Goal: Task Accomplishment & Management: Complete application form

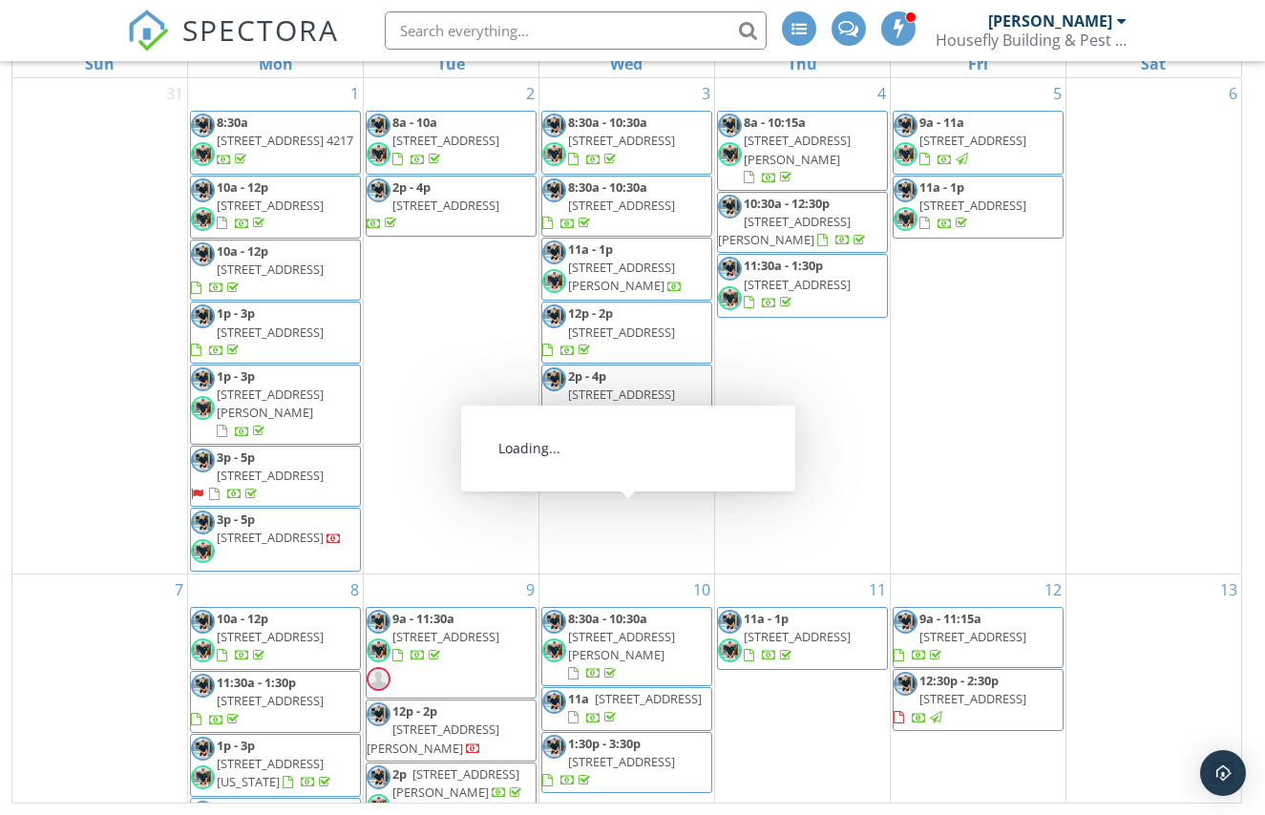
scroll to position [1438, 0]
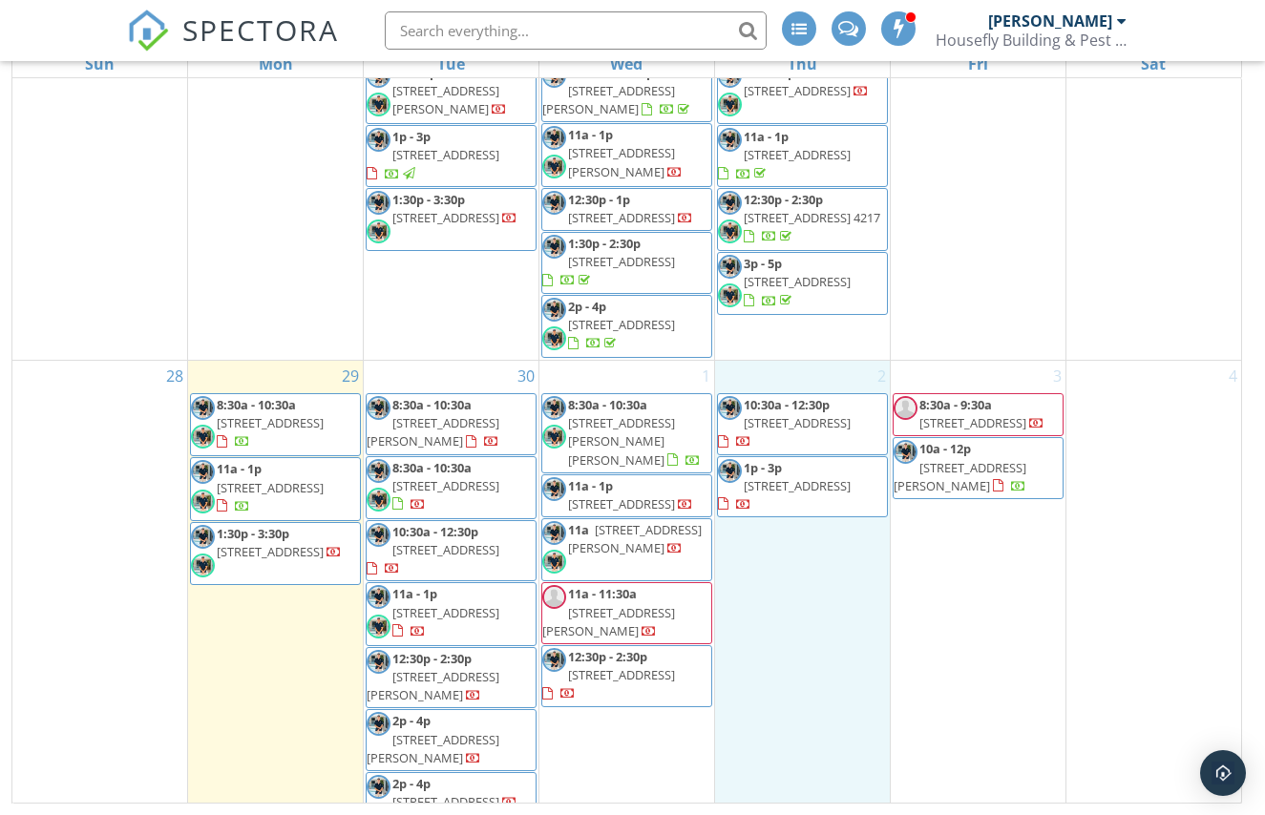
click at [822, 566] on div "2 10:30a - 12:30p 4 University Dr No 81, Robina 4226 1p - 3p 16 Rosslea Ct, Ban…" at bounding box center [802, 599] width 175 height 476
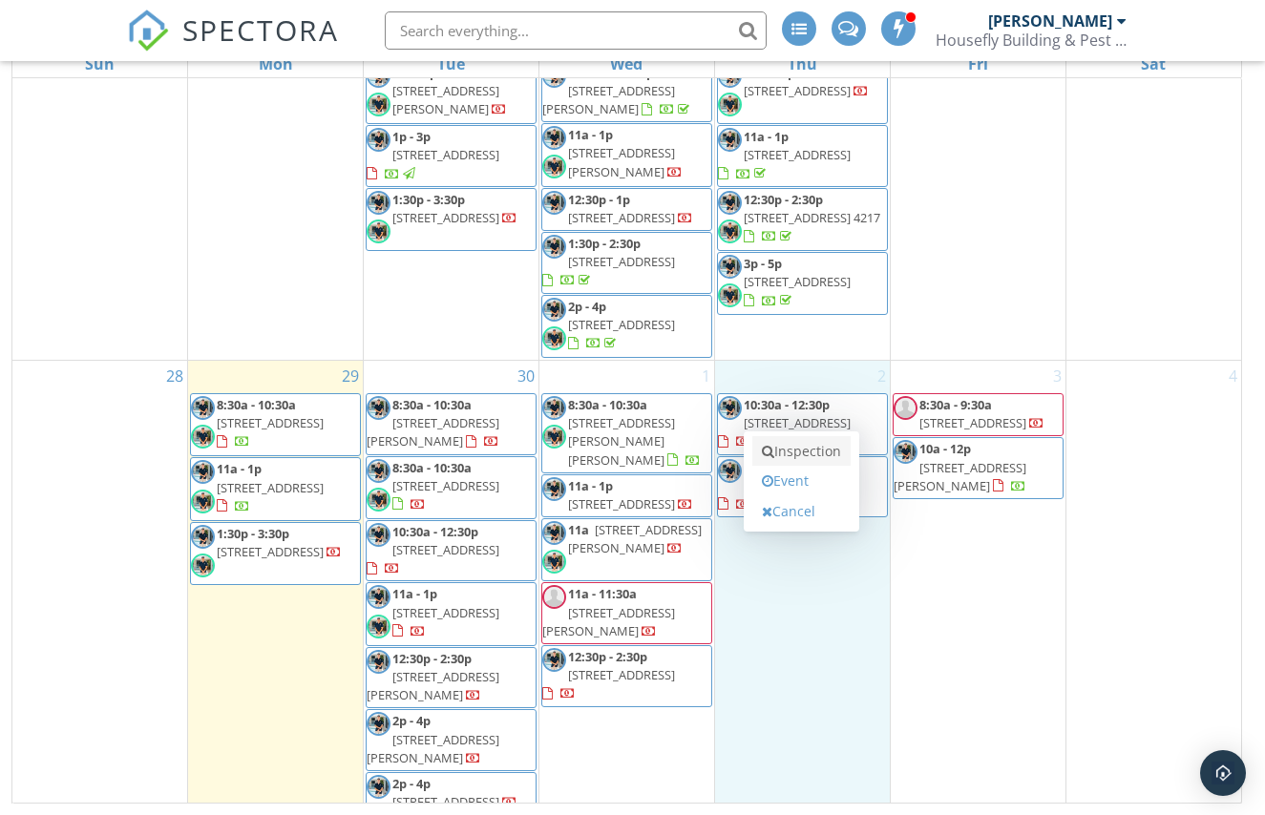
click at [789, 453] on link "Inspection" at bounding box center [801, 451] width 98 height 31
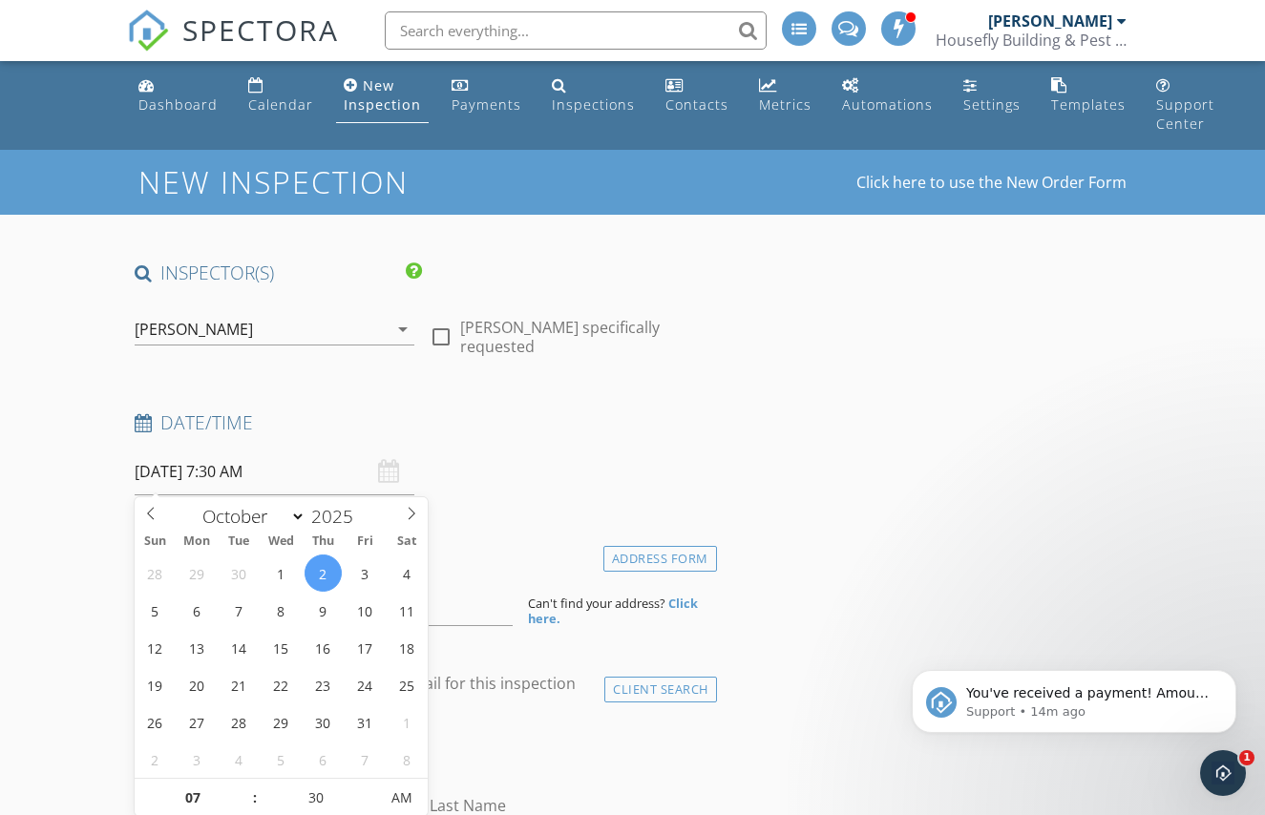
click at [357, 477] on input "[DATE] 7:30 AM" at bounding box center [275, 472] width 280 height 47
type input "08"
type input "[DATE] 8:30 AM"
click at [243, 787] on span at bounding box center [245, 788] width 13 height 19
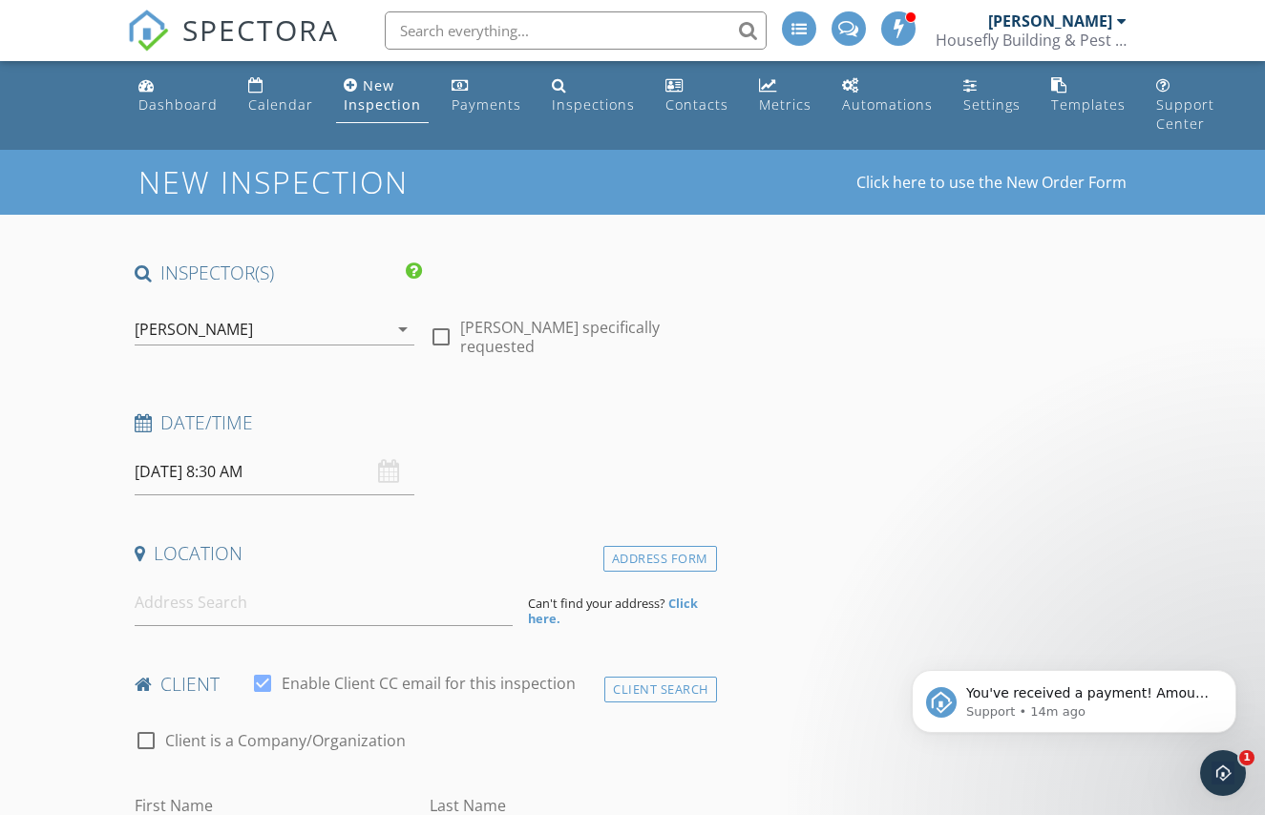
click at [550, 439] on div "Date/Time" at bounding box center [422, 429] width 590 height 38
click at [299, 611] on input at bounding box center [324, 602] width 378 height 47
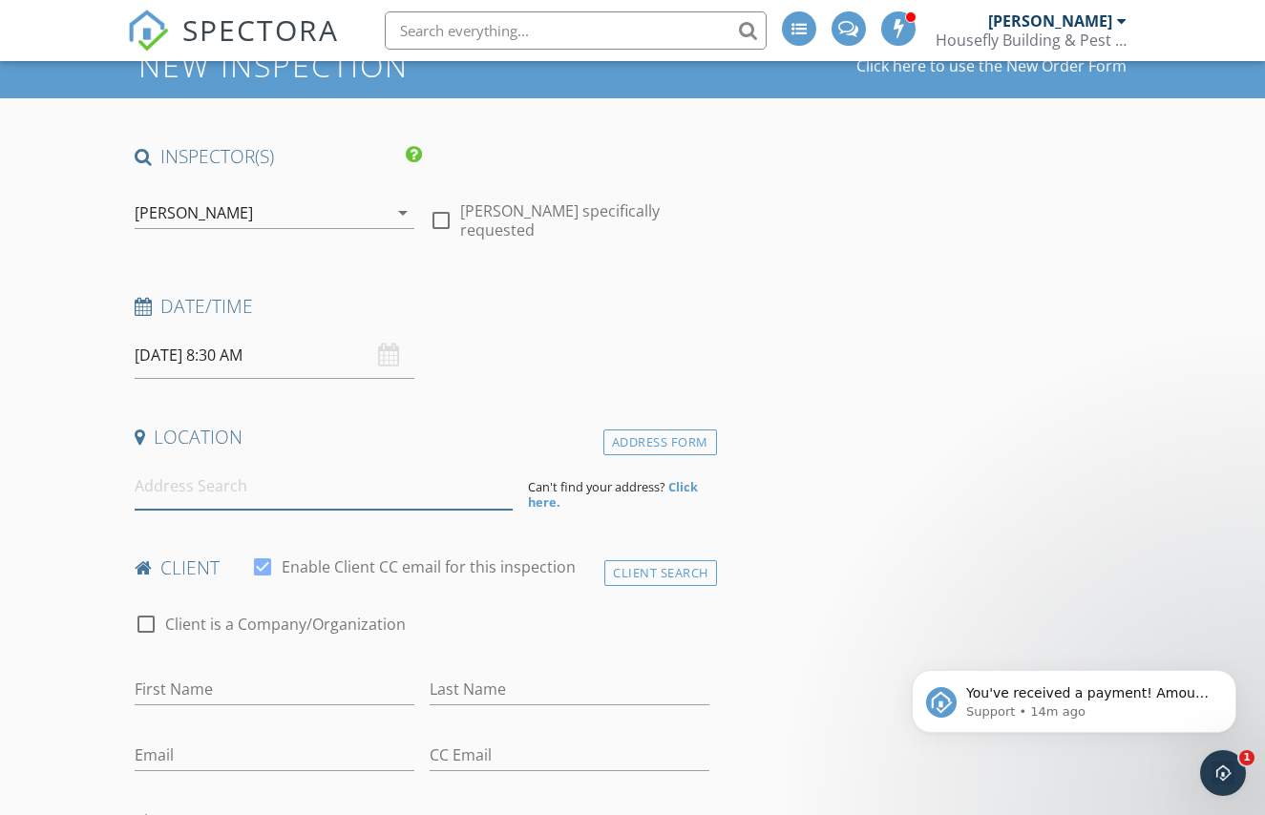
scroll to position [129, 0]
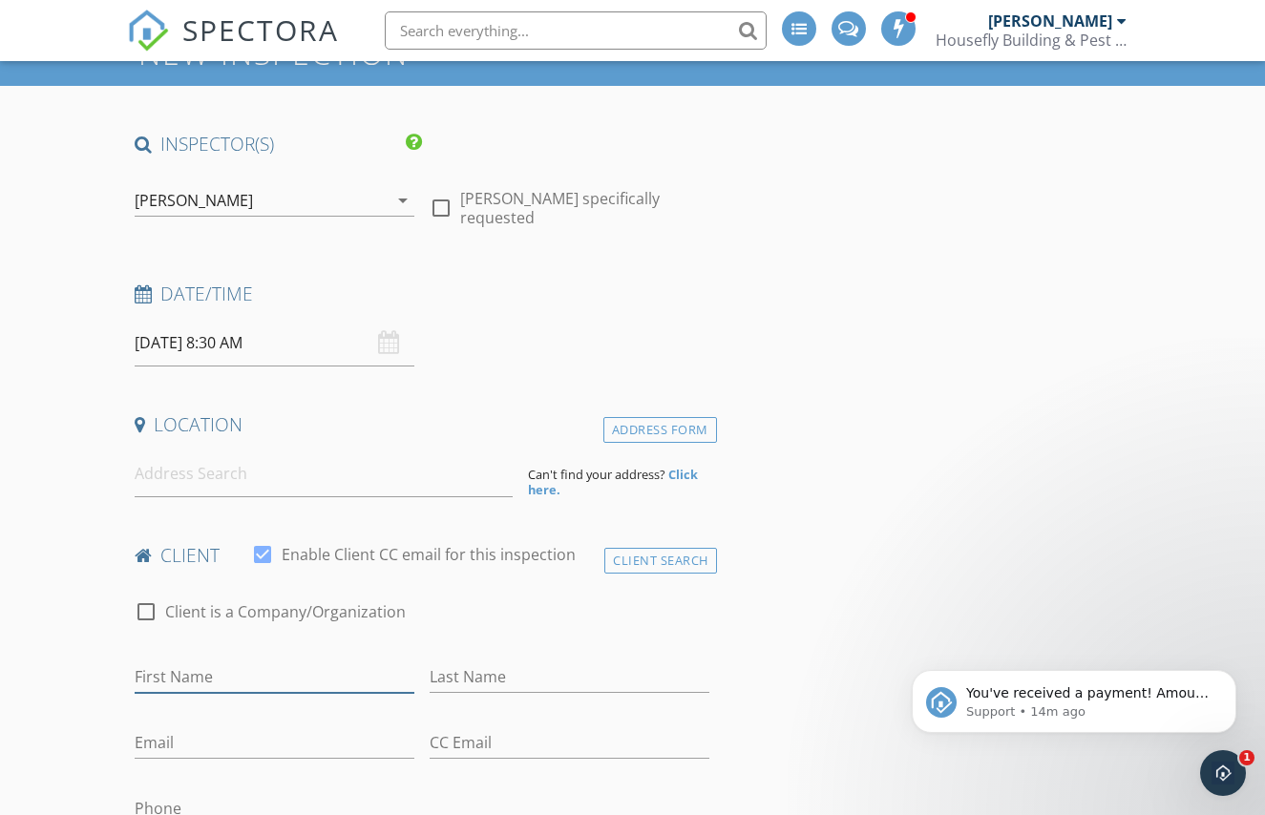
click at [192, 665] on input "First Name" at bounding box center [275, 676] width 280 height 31
paste input "John cox"
drag, startPoint x: 224, startPoint y: 680, endPoint x: 173, endPoint y: 679, distance: 51.6
click at [172, 679] on input "John cox" at bounding box center [275, 676] width 280 height 31
type input "[PERSON_NAME]"
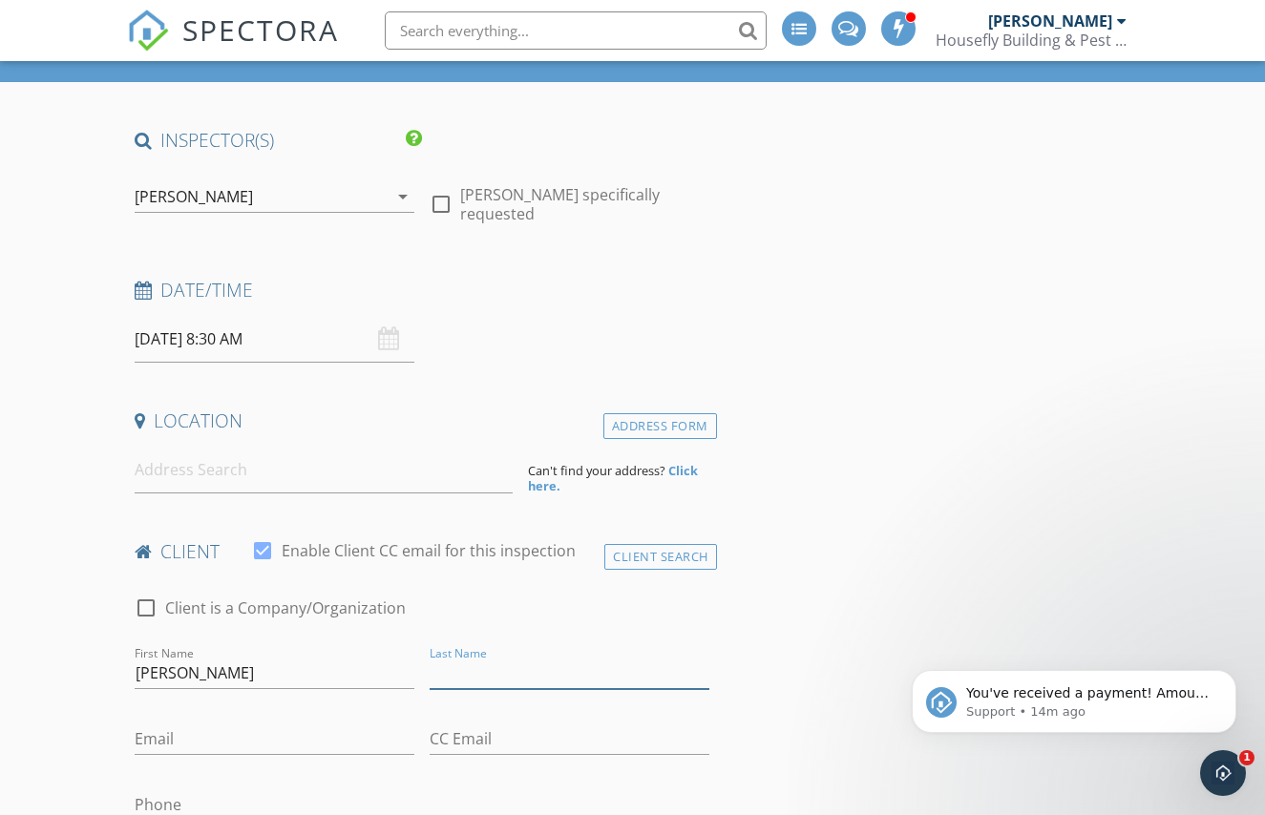
click at [460, 675] on input "Last Name" at bounding box center [570, 673] width 280 height 31
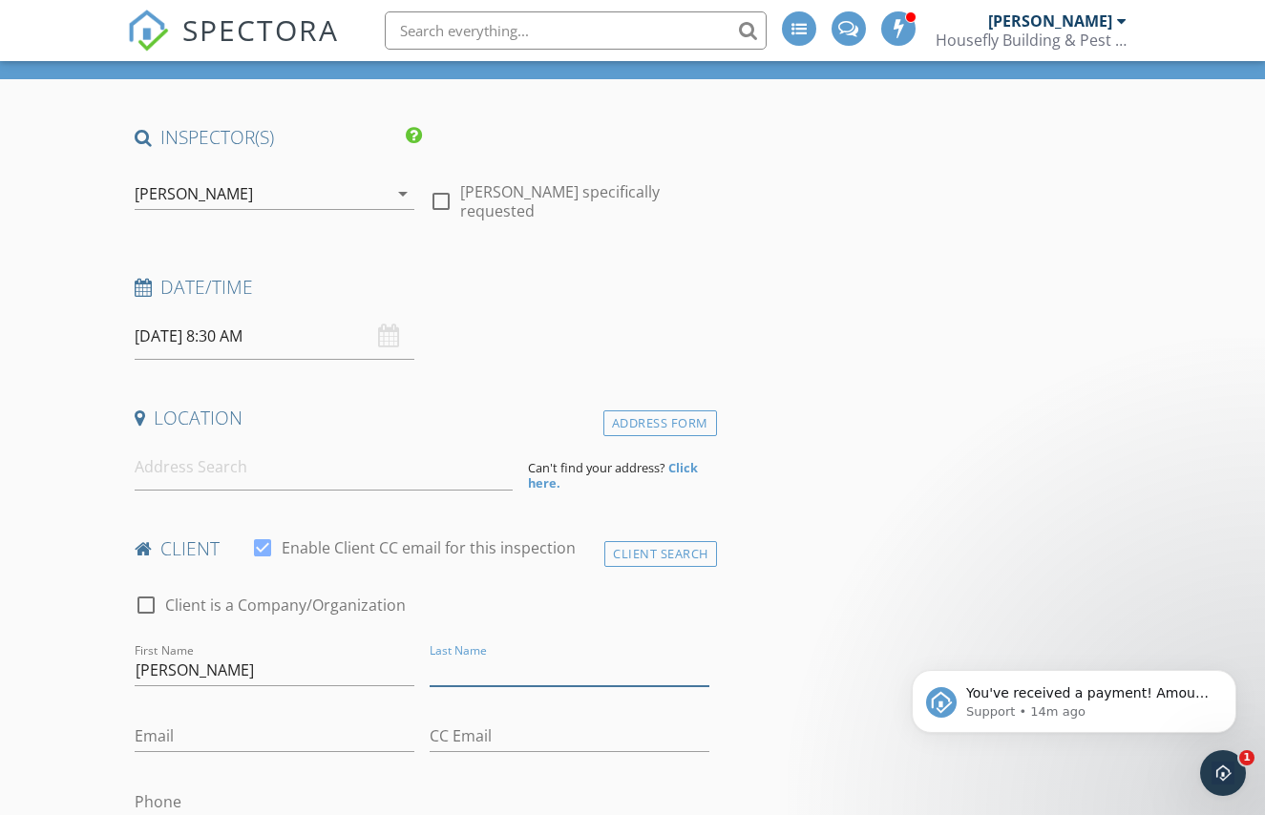
paste input "cox"
click at [440, 673] on input "cox" at bounding box center [570, 670] width 280 height 31
type input "[PERSON_NAME]"
click at [241, 467] on input at bounding box center [324, 467] width 378 height 47
paste input "109 frank st labrador"
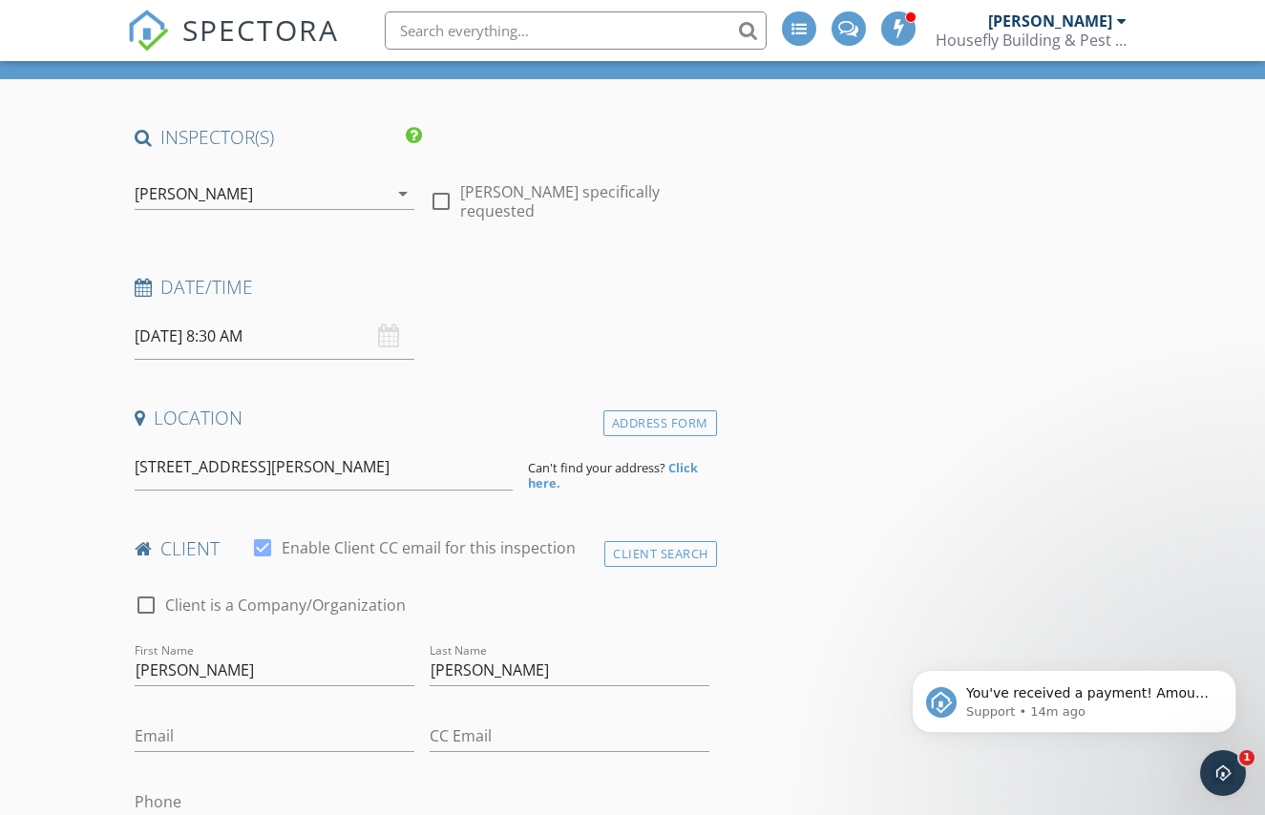
type input "109 Frank St, Labrador QLD, Australia"
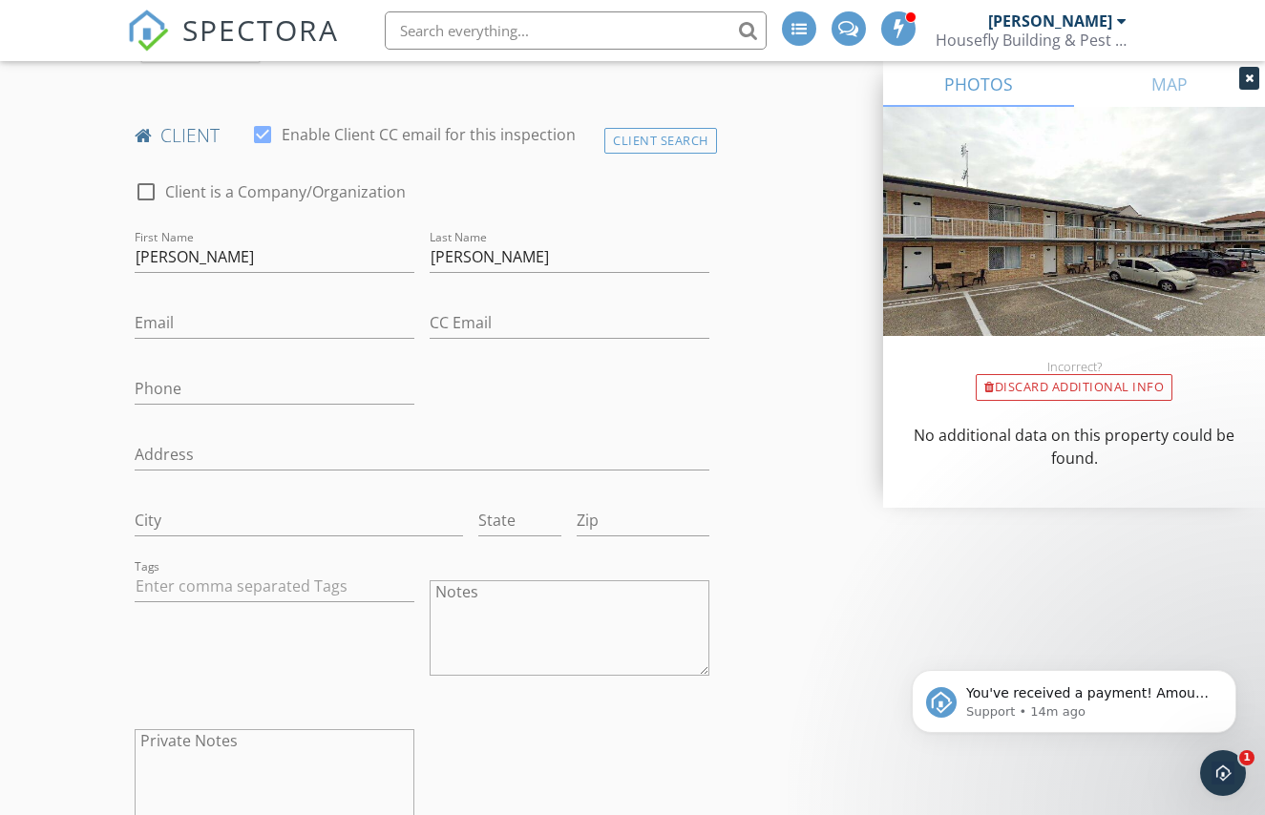
scroll to position [943, 0]
click at [251, 315] on input "Email" at bounding box center [275, 319] width 280 height 31
paste input "coxies51@gmail.com"
type input "coxies51@gmail.com"
click at [205, 382] on input "Phone" at bounding box center [275, 384] width 280 height 31
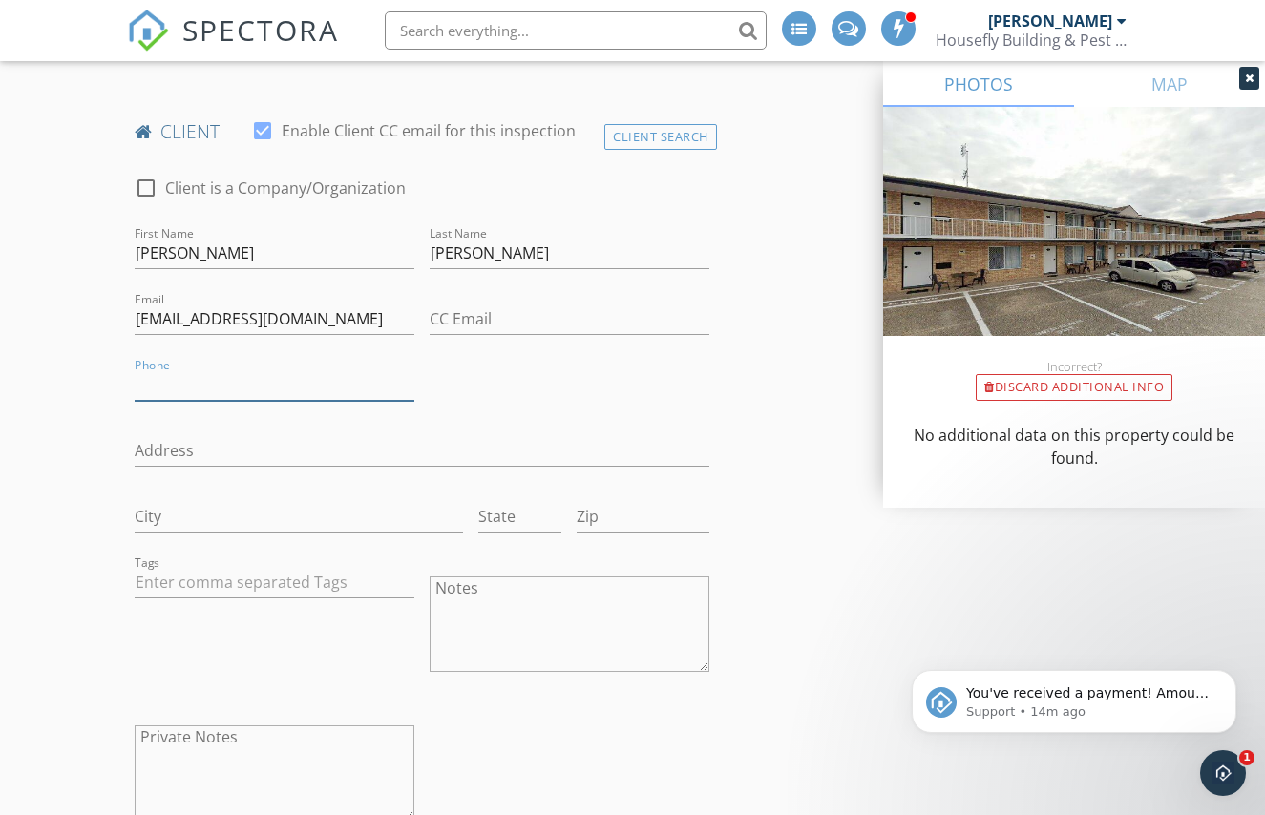
paste input "0488184040"
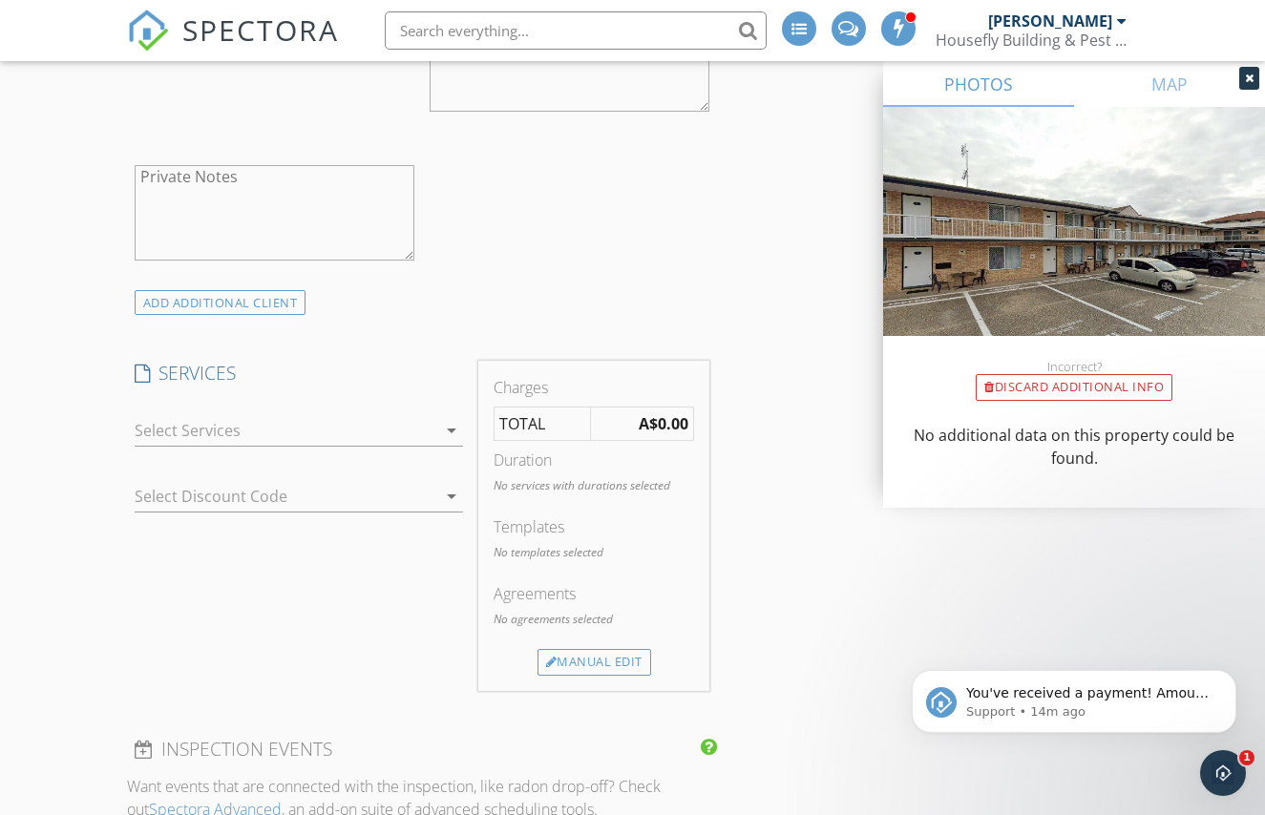
scroll to position [1504, 0]
type input "0488184040"
click at [244, 428] on div at bounding box center [286, 429] width 303 height 31
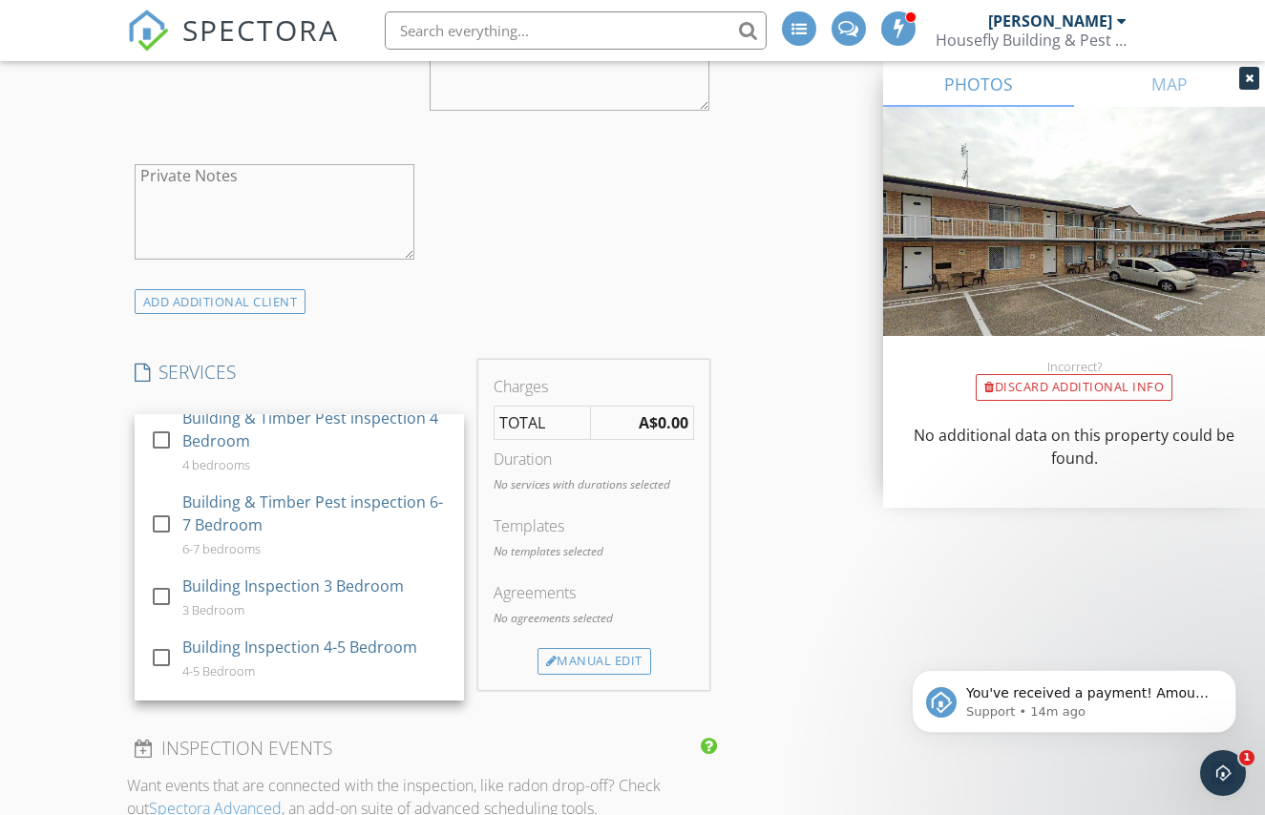
scroll to position [193, 0]
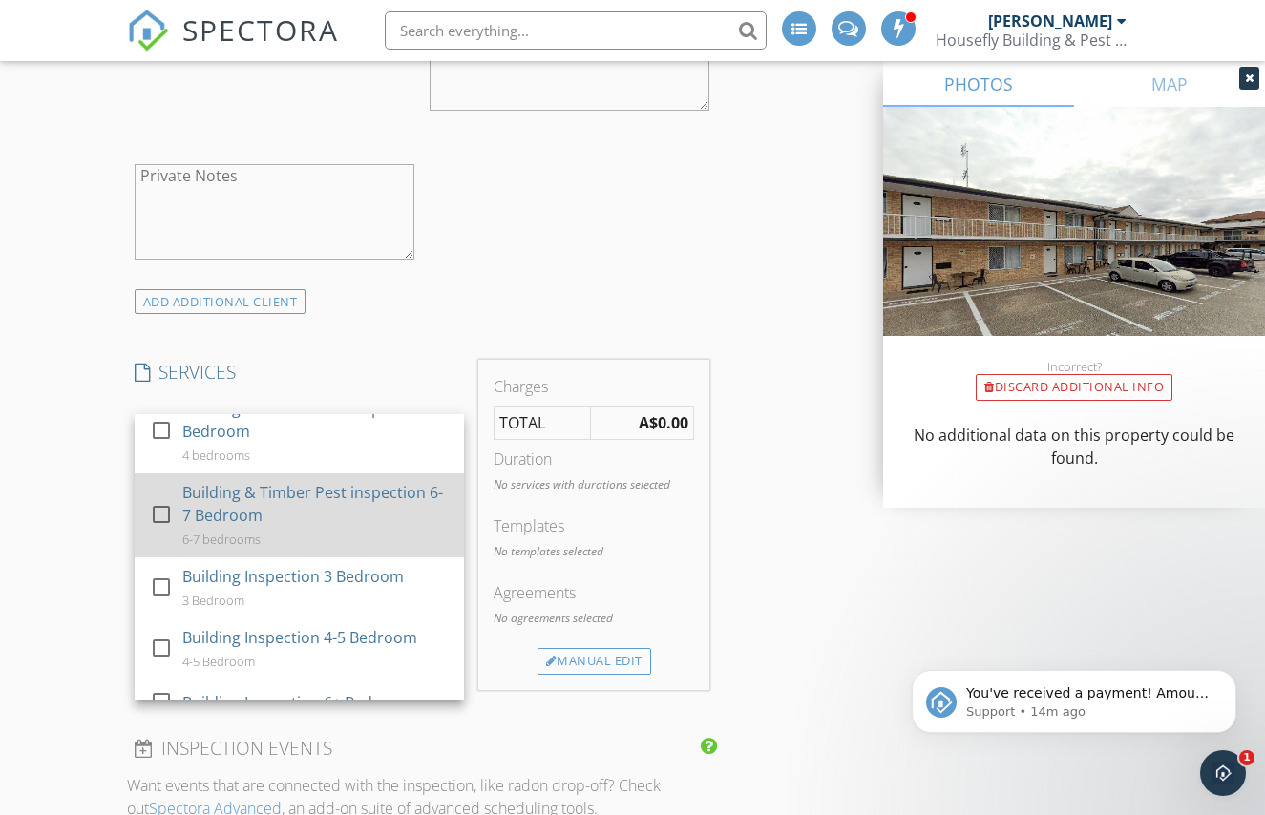
click at [217, 507] on div "Building & Timber Pest inspection 6-7 Bedroom" at bounding box center [315, 504] width 266 height 46
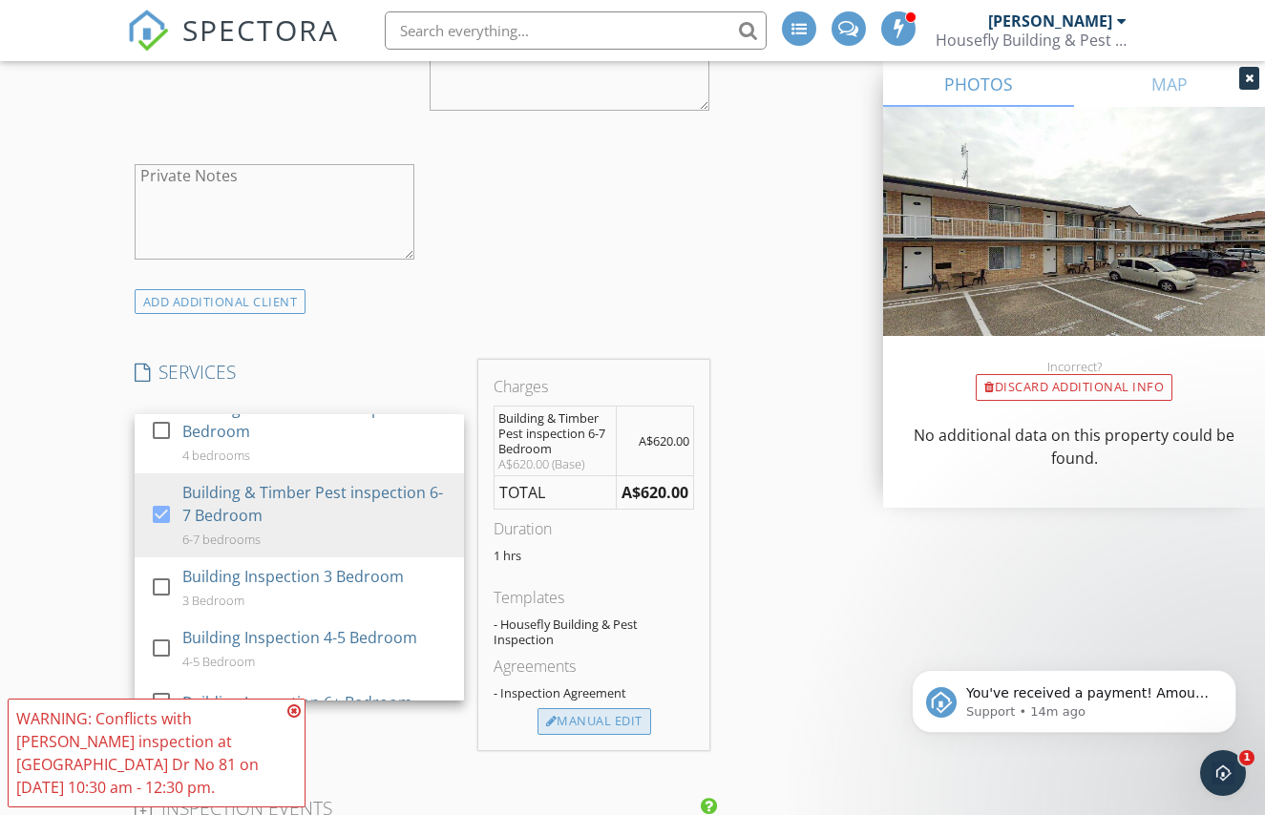
drag, startPoint x: 610, startPoint y: 720, endPoint x: 606, endPoint y: 710, distance: 10.3
click at [610, 720] on div "Manual Edit" at bounding box center [594, 721] width 114 height 27
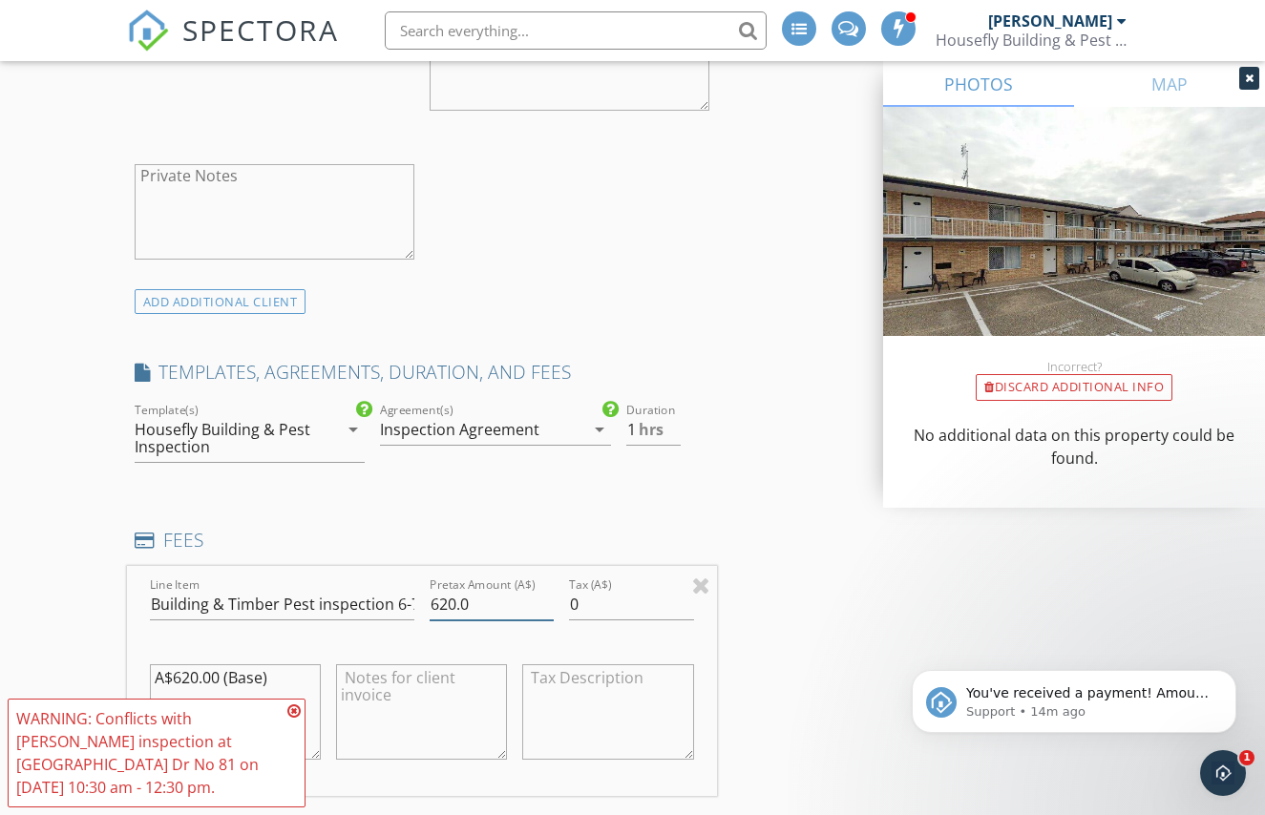
click at [446, 602] on input "620.0" at bounding box center [492, 604] width 125 height 31
type input "650.0"
click at [190, 678] on textarea "A$620.00 (Base)" at bounding box center [235, 711] width 171 height 95
type textarea "A$650.00 (Base)"
click at [818, 696] on div "INSPECTOR(S) check_box Brad Paddison PRIMARY check_box_outline_blank Karl Nicho…" at bounding box center [633, 679] width 1012 height 3846
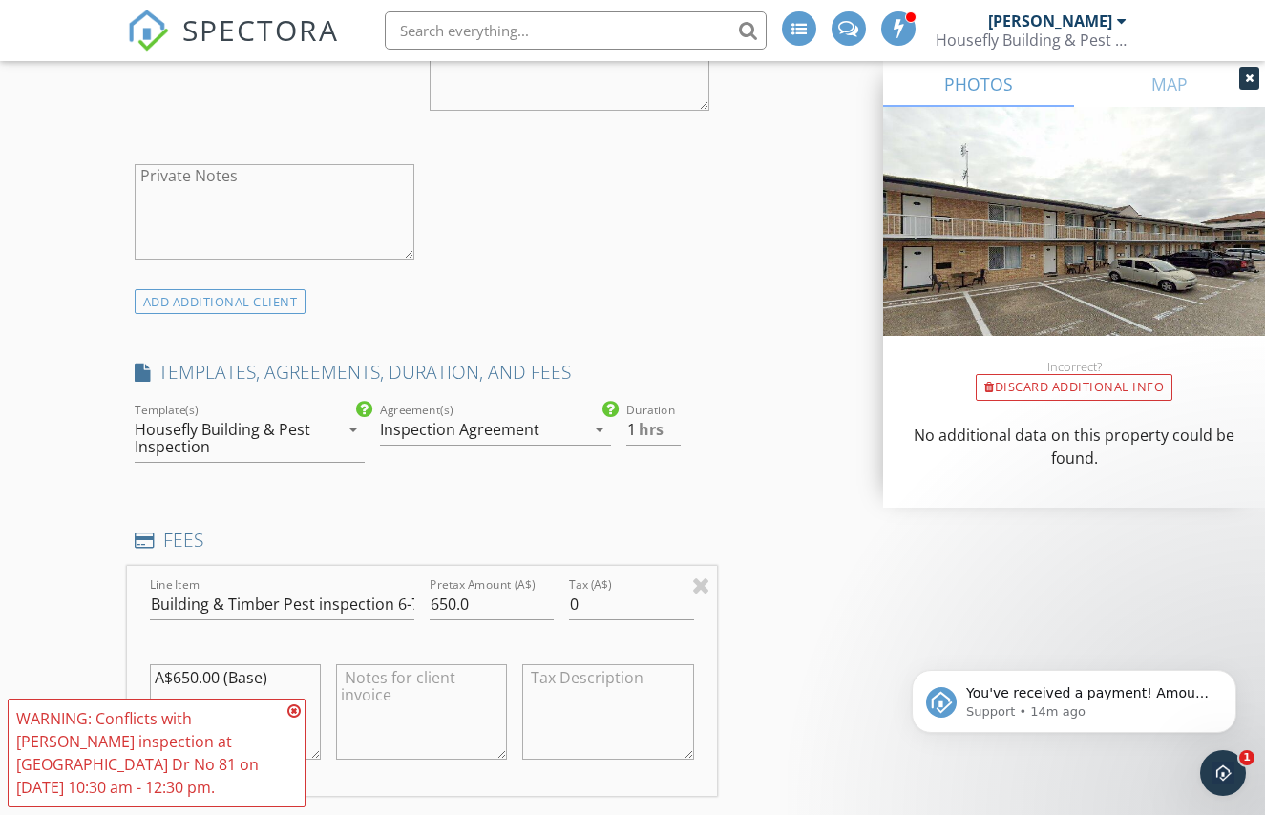
click at [829, 693] on div "INSPECTOR(S) check_box Brad Paddison PRIMARY check_box_outline_blank Karl Nicho…" at bounding box center [633, 679] width 1012 height 3846
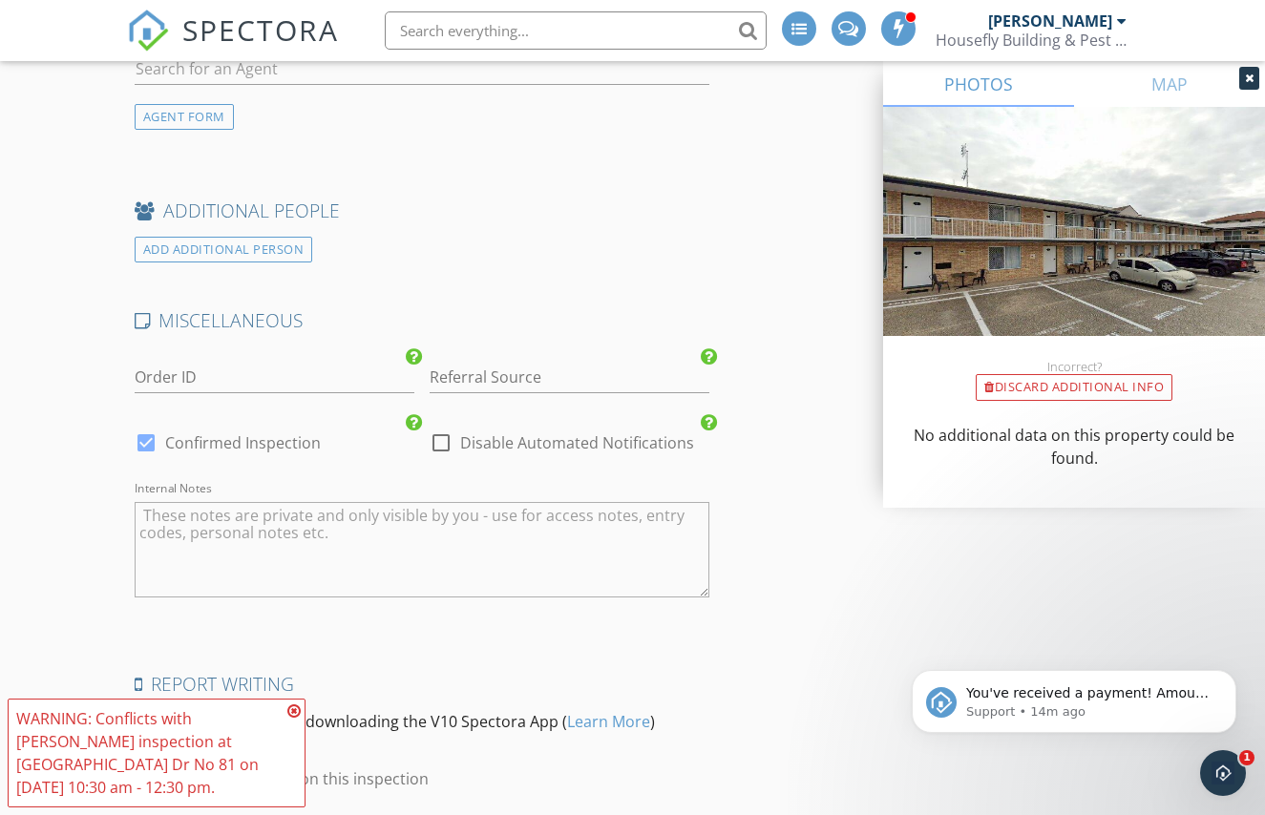
scroll to position [3080, 0]
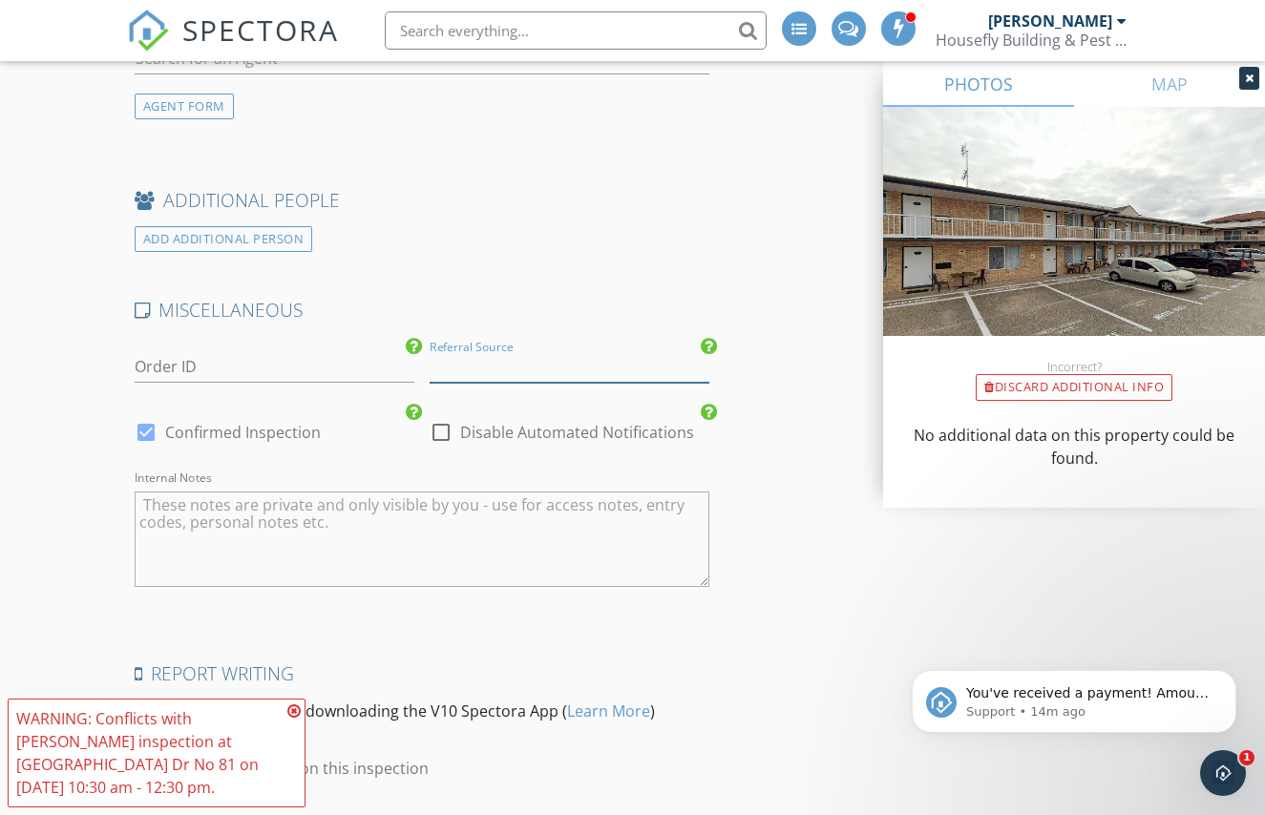
click at [577, 356] on input "Referral Source" at bounding box center [570, 366] width 280 height 31
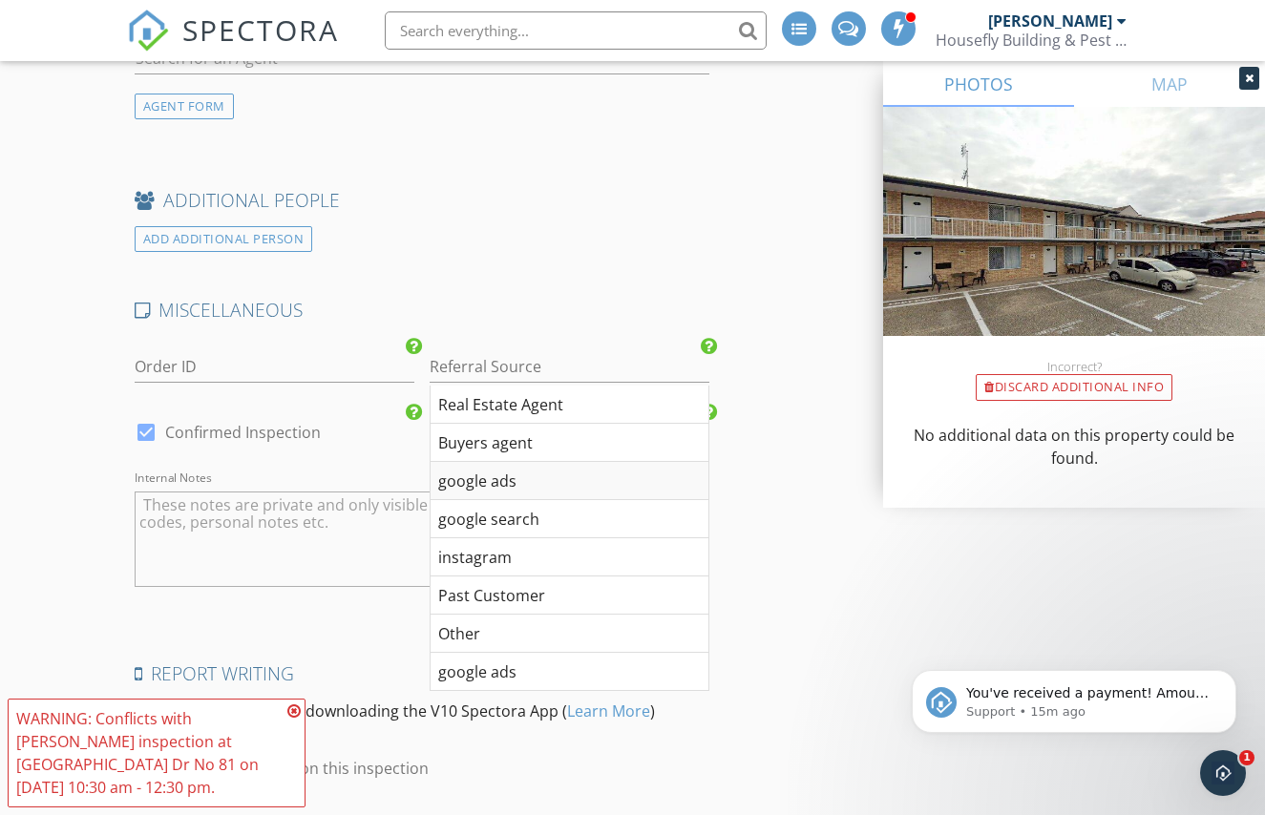
click at [559, 479] on div "google ads" at bounding box center [569, 481] width 278 height 38
type input "google ads"
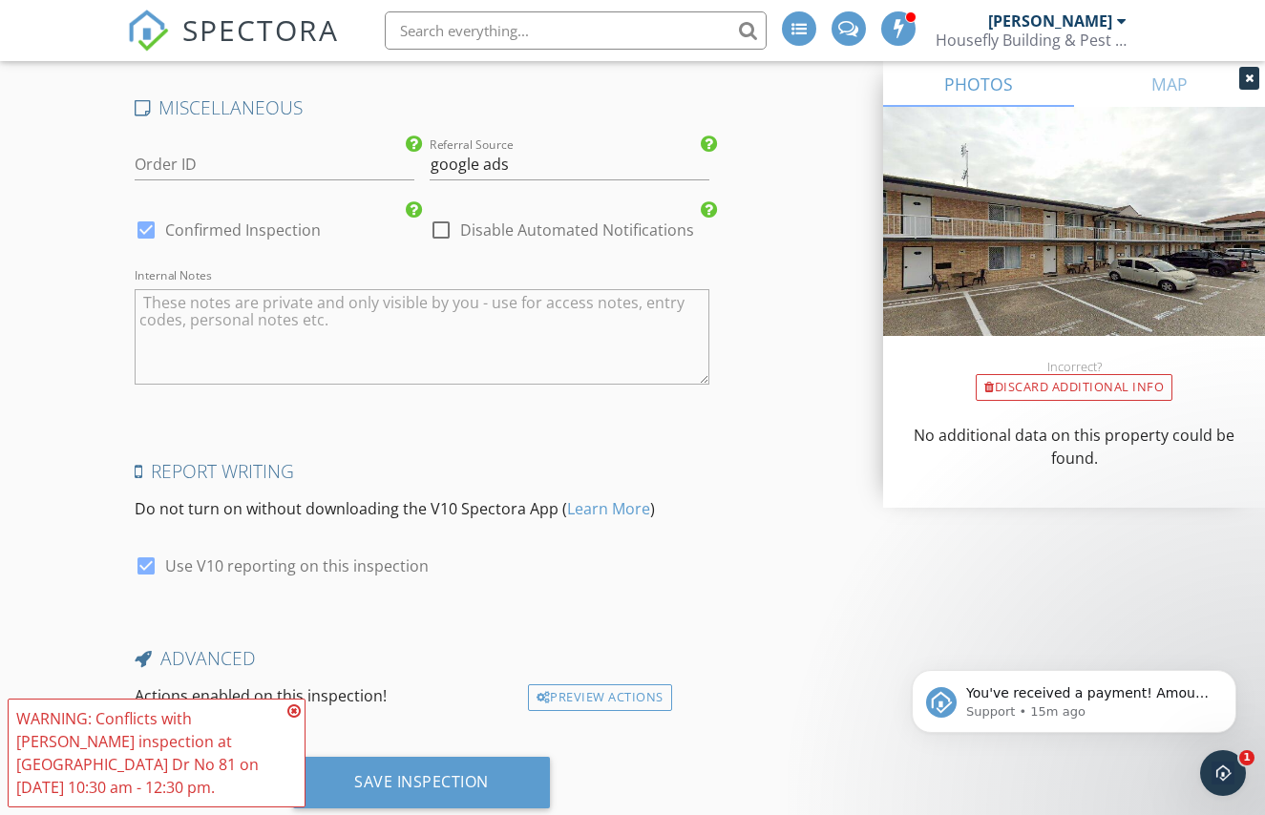
scroll to position [3336, 0]
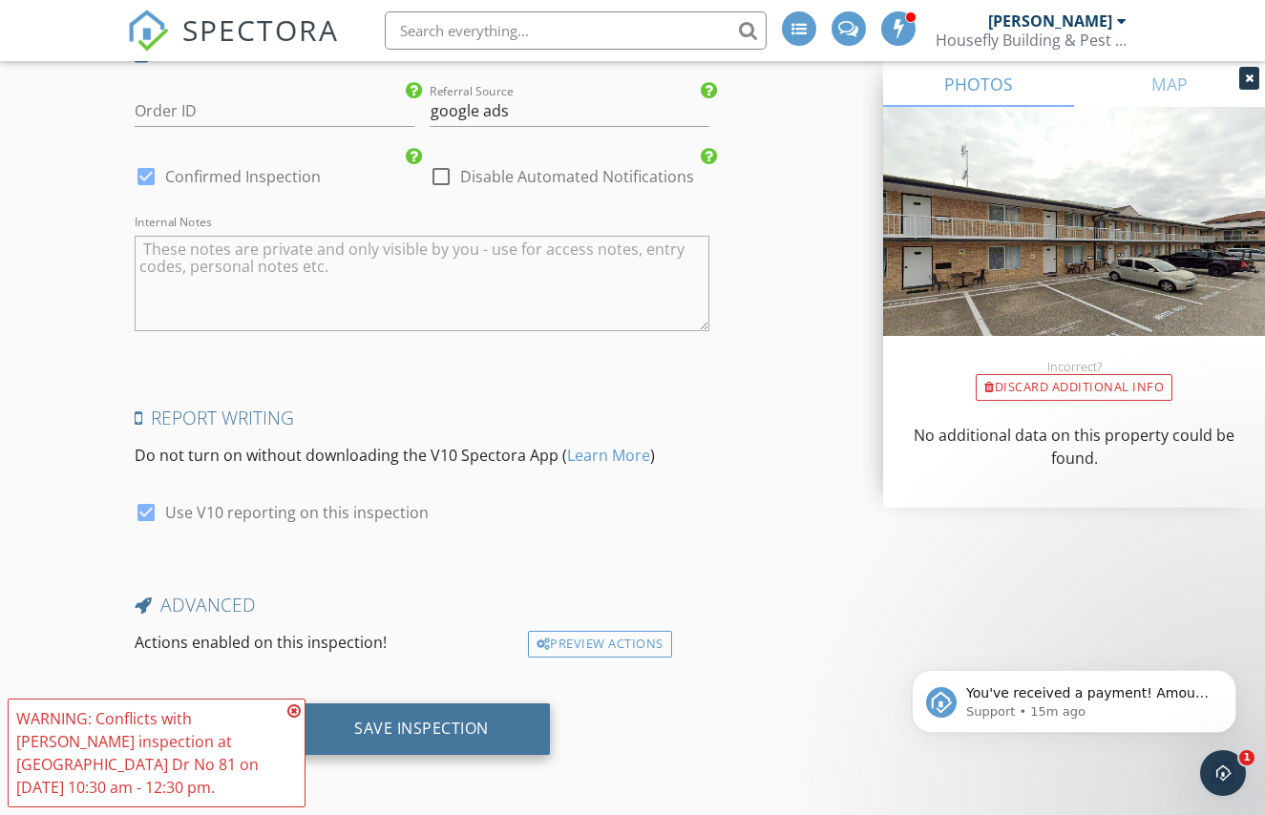
click at [438, 742] on div "Save Inspection" at bounding box center [421, 729] width 257 height 52
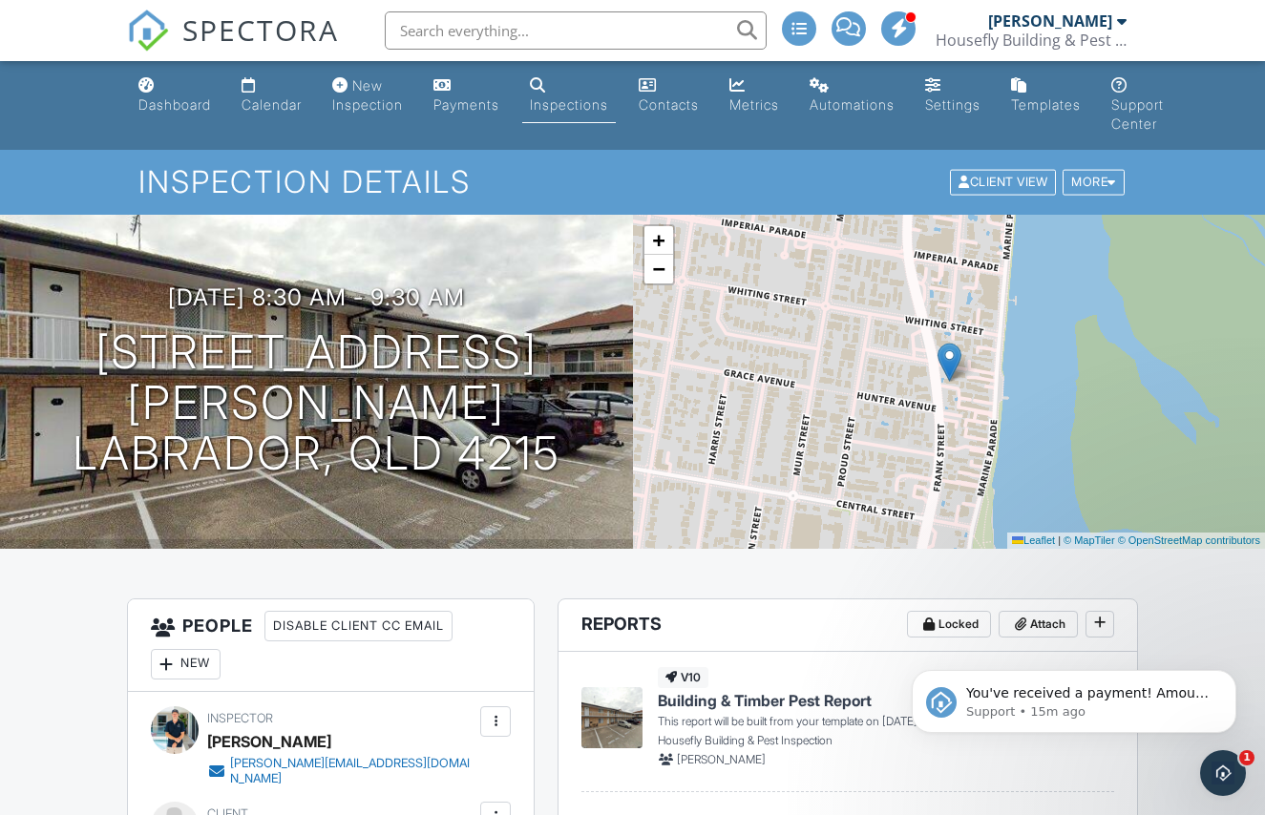
click at [182, 27] on span "SPECTORA" at bounding box center [260, 30] width 157 height 40
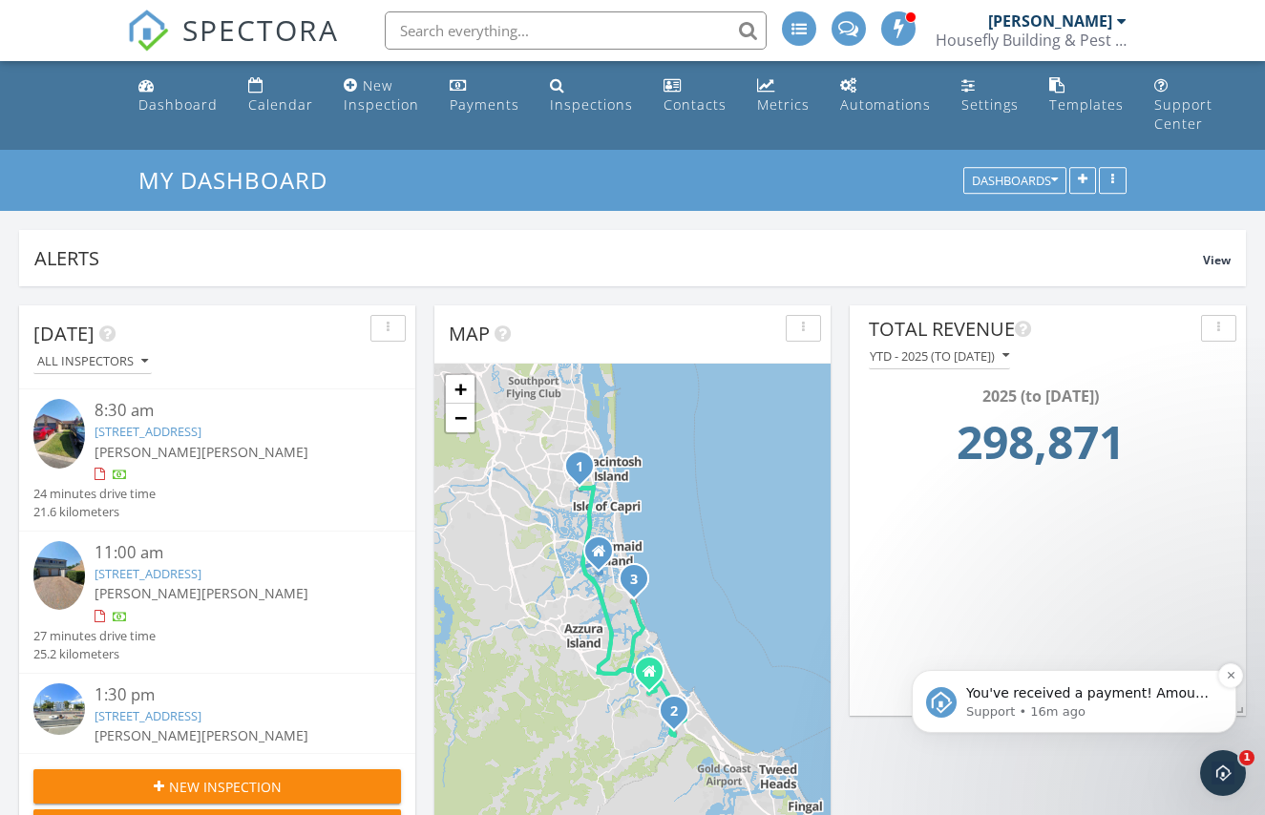
click at [1078, 707] on p "Support • 16m ago" at bounding box center [1089, 711] width 246 height 17
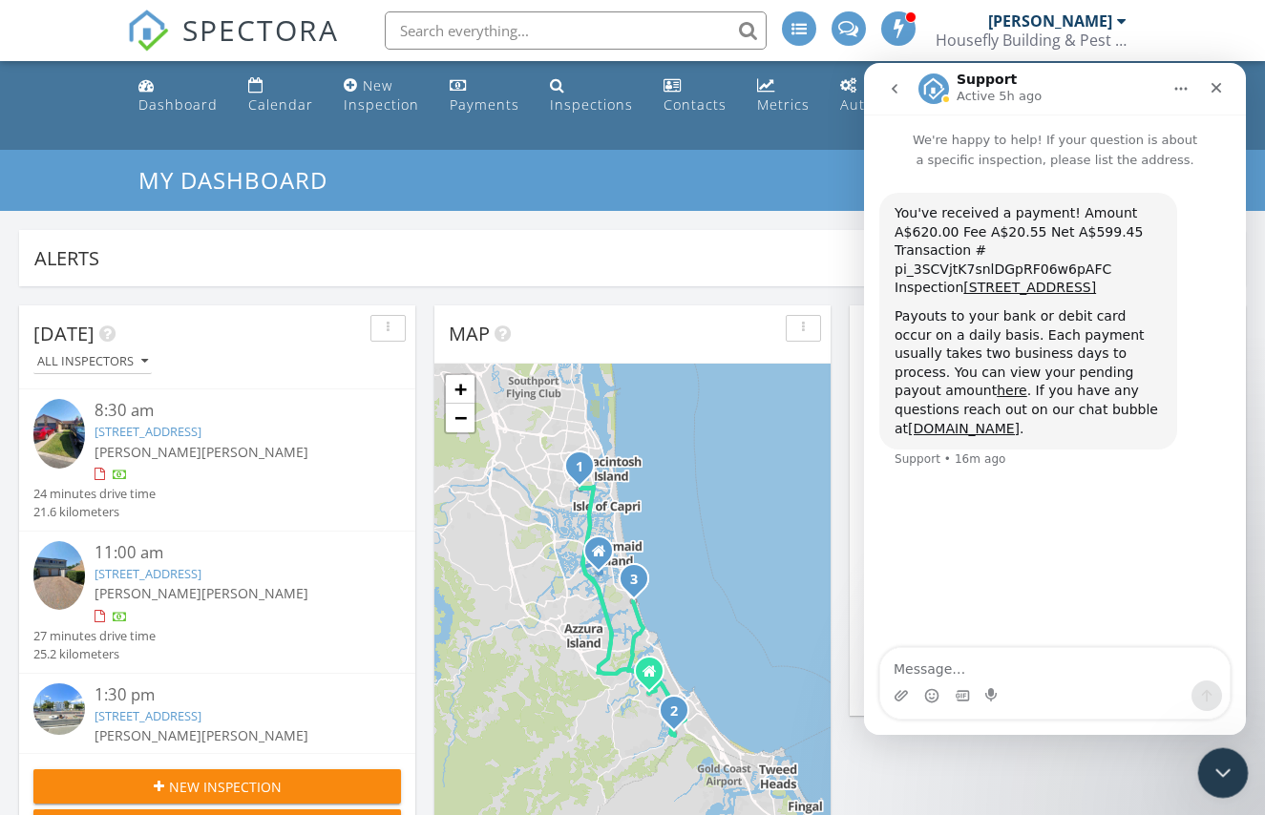
click at [1210, 762] on icon "Close Intercom Messenger" at bounding box center [1219, 770] width 23 height 23
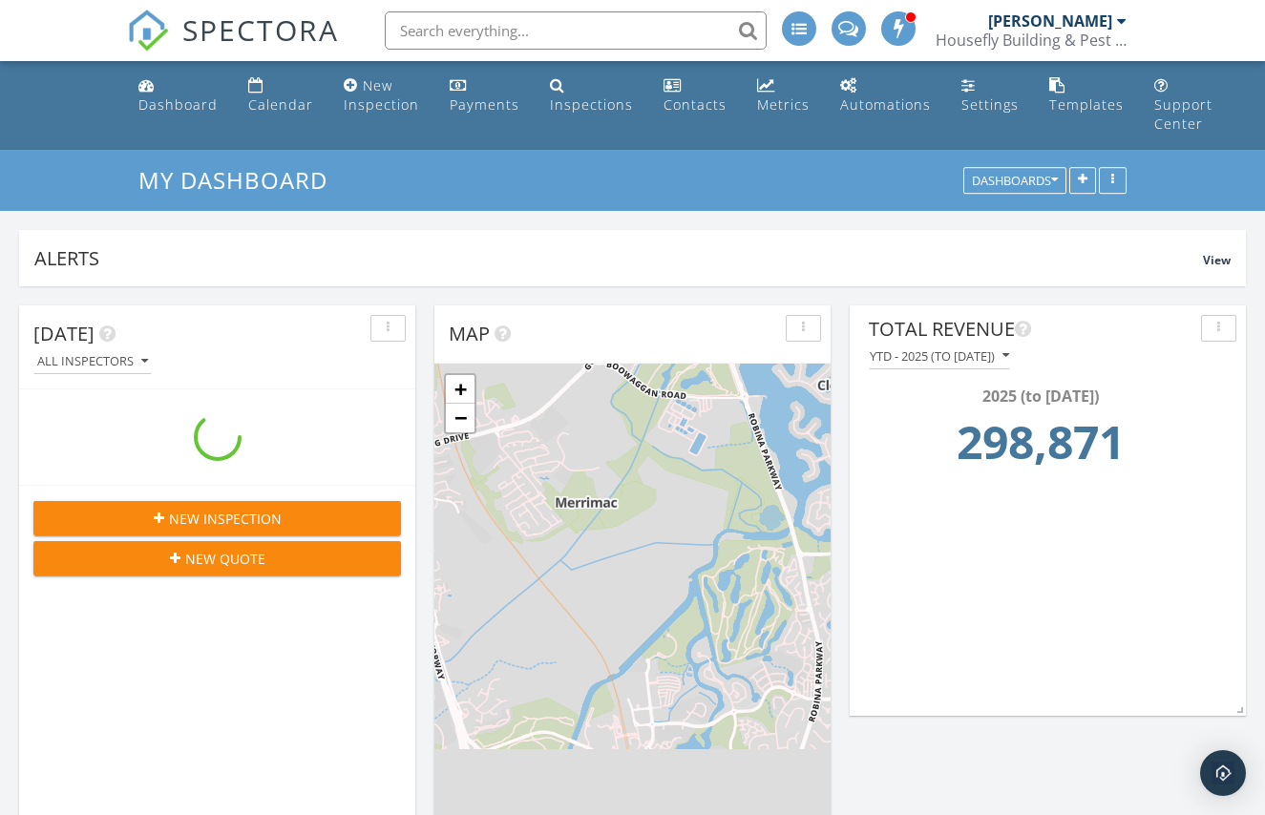
scroll to position [410, 396]
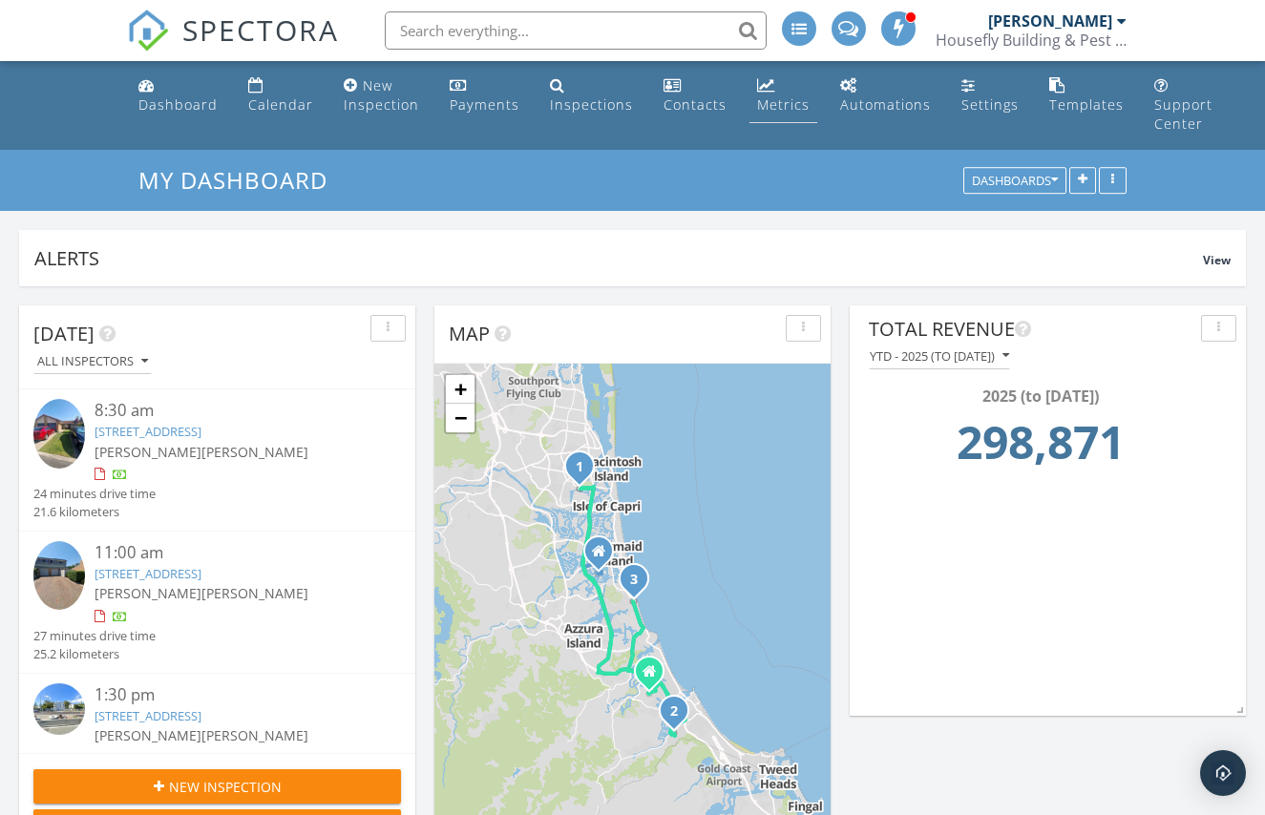
click at [771, 92] on link "Metrics" at bounding box center [783, 96] width 68 height 54
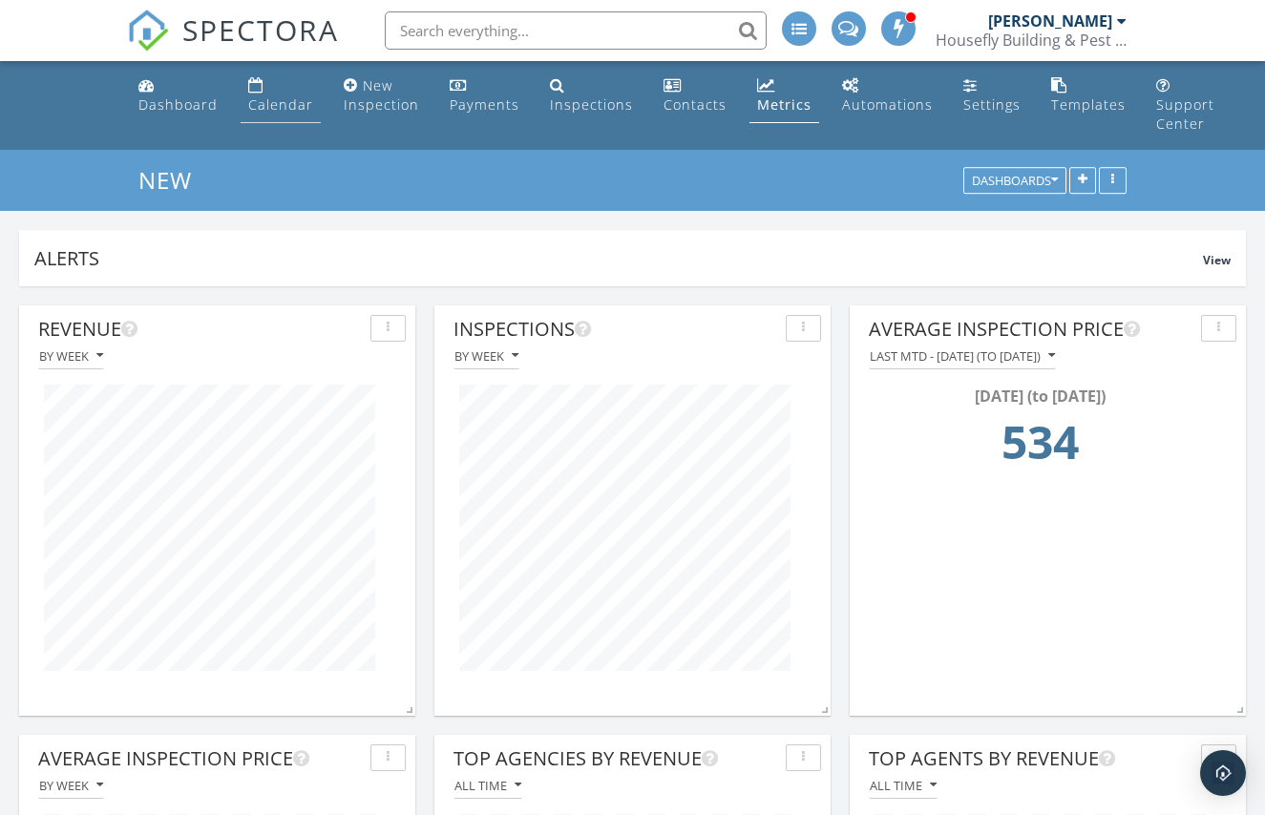
click at [259, 92] on div "Calendar" at bounding box center [255, 84] width 15 height 15
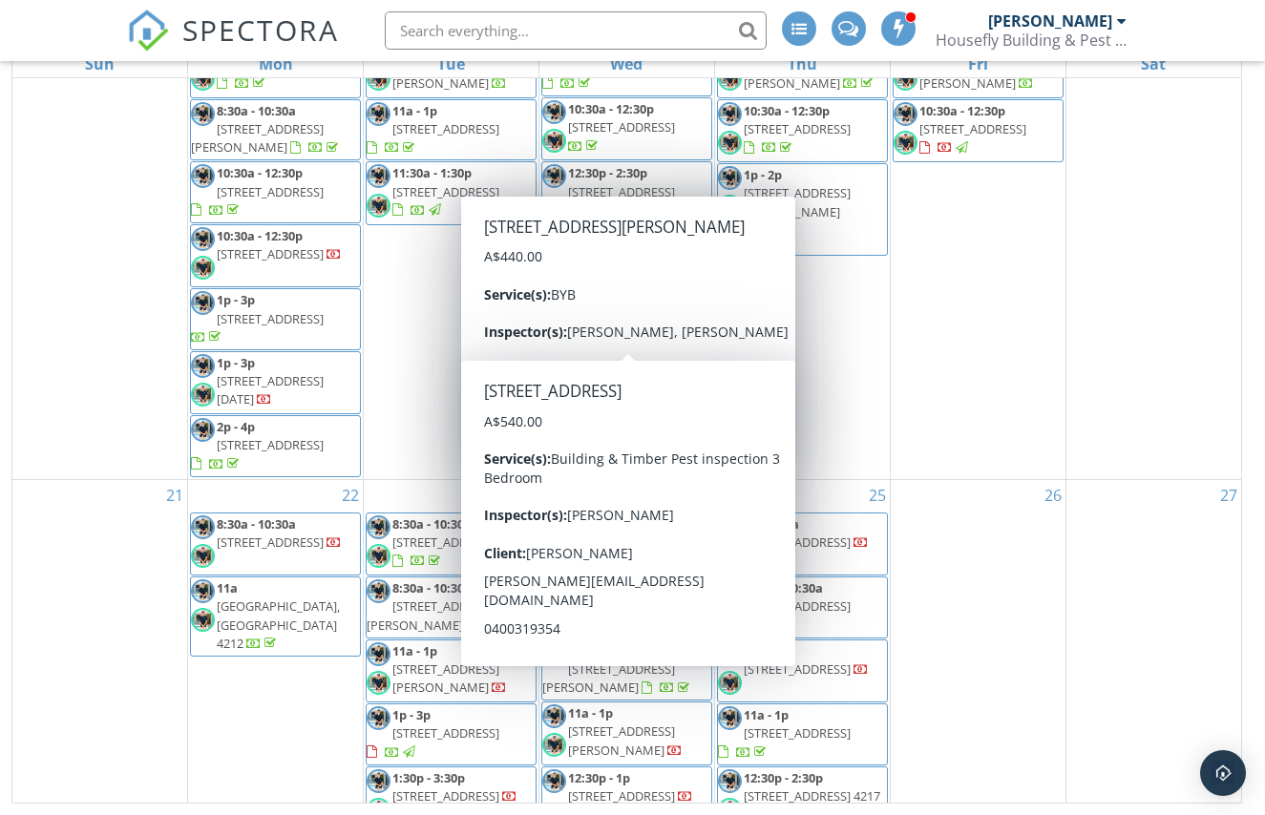
scroll to position [1438, 0]
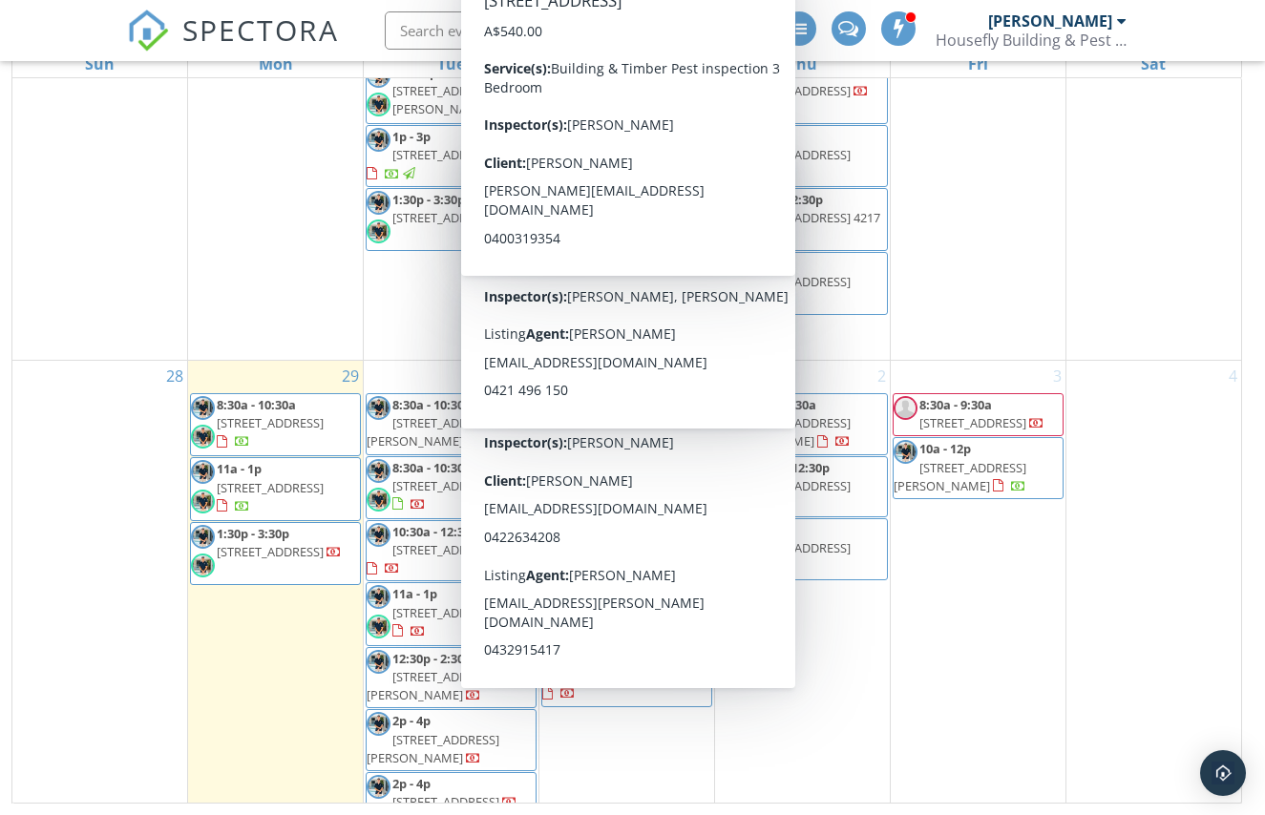
click at [1169, 443] on div "4" at bounding box center [1153, 599] width 175 height 476
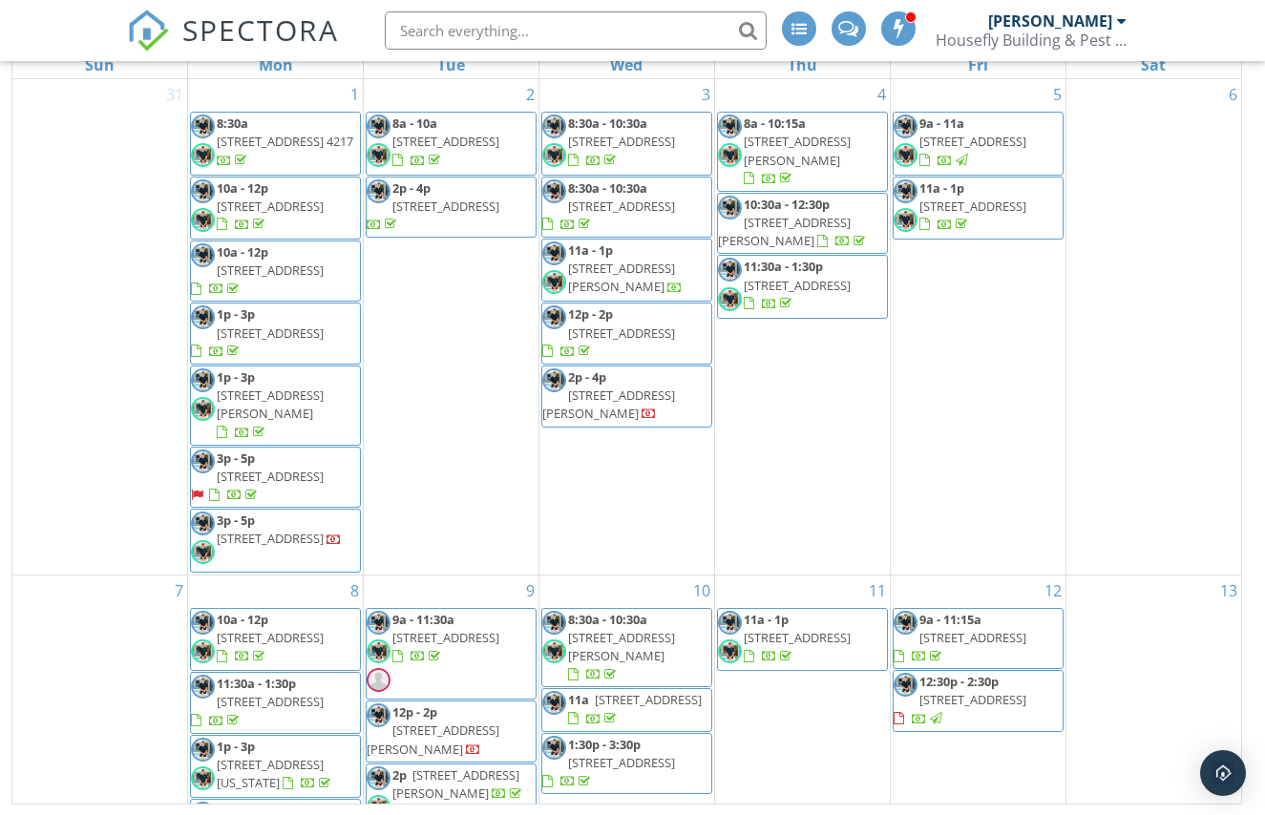
scroll to position [0, 0]
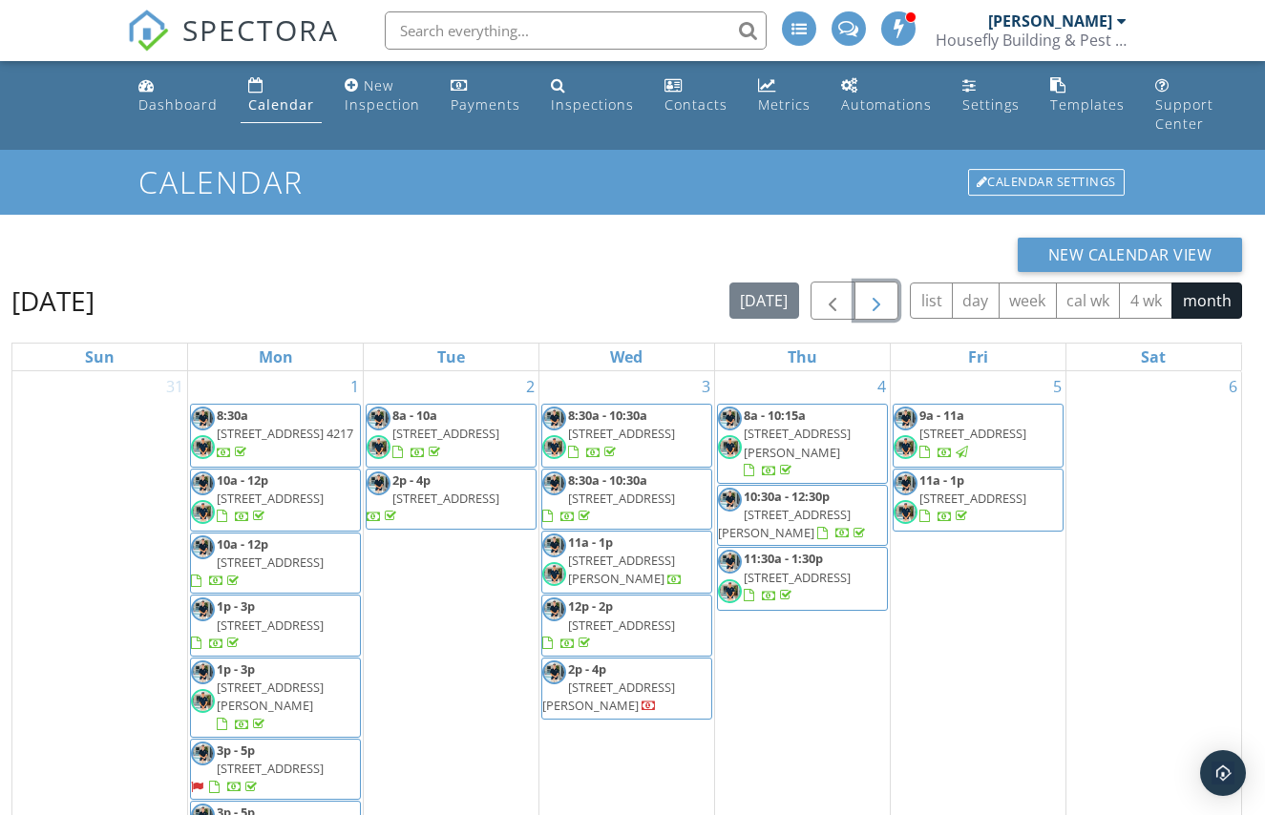
click at [874, 300] on span "button" at bounding box center [876, 301] width 23 height 23
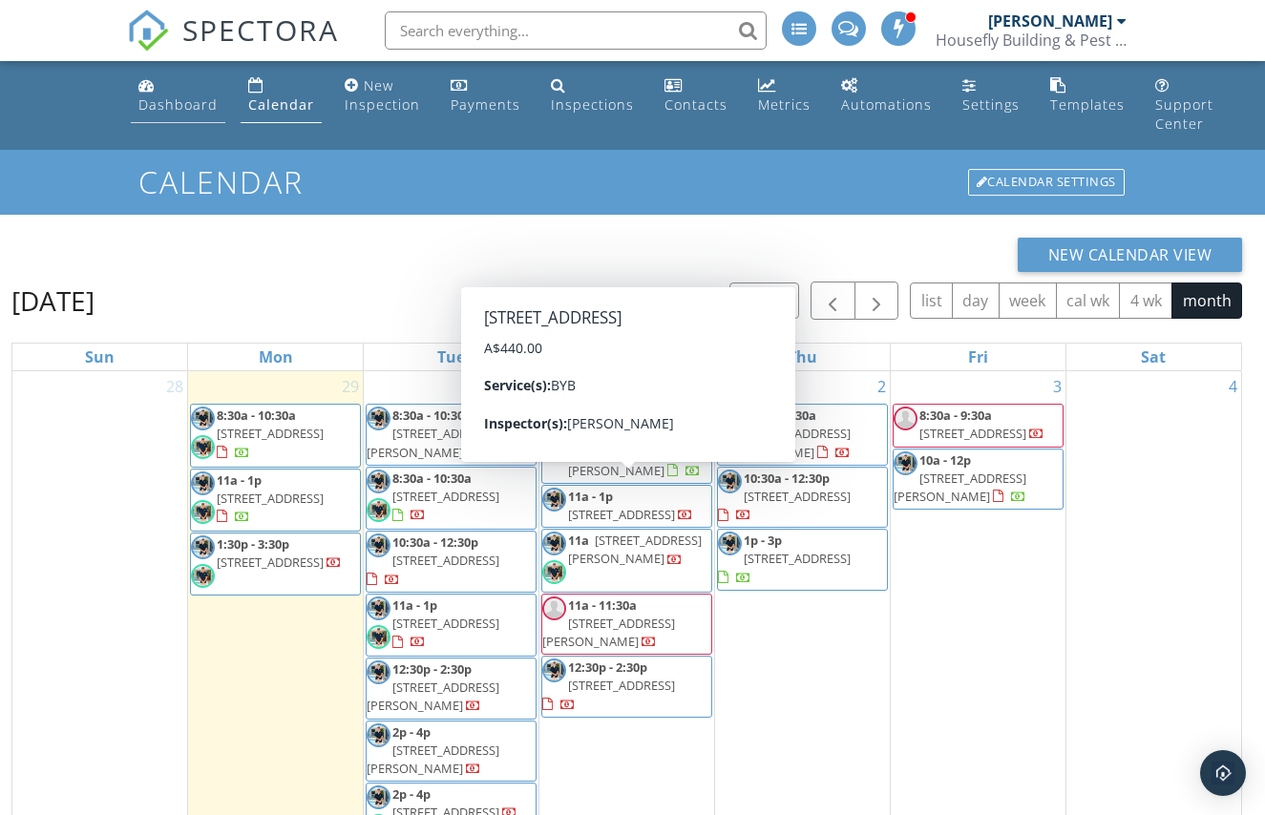
click at [151, 104] on div "Dashboard" at bounding box center [177, 104] width 79 height 18
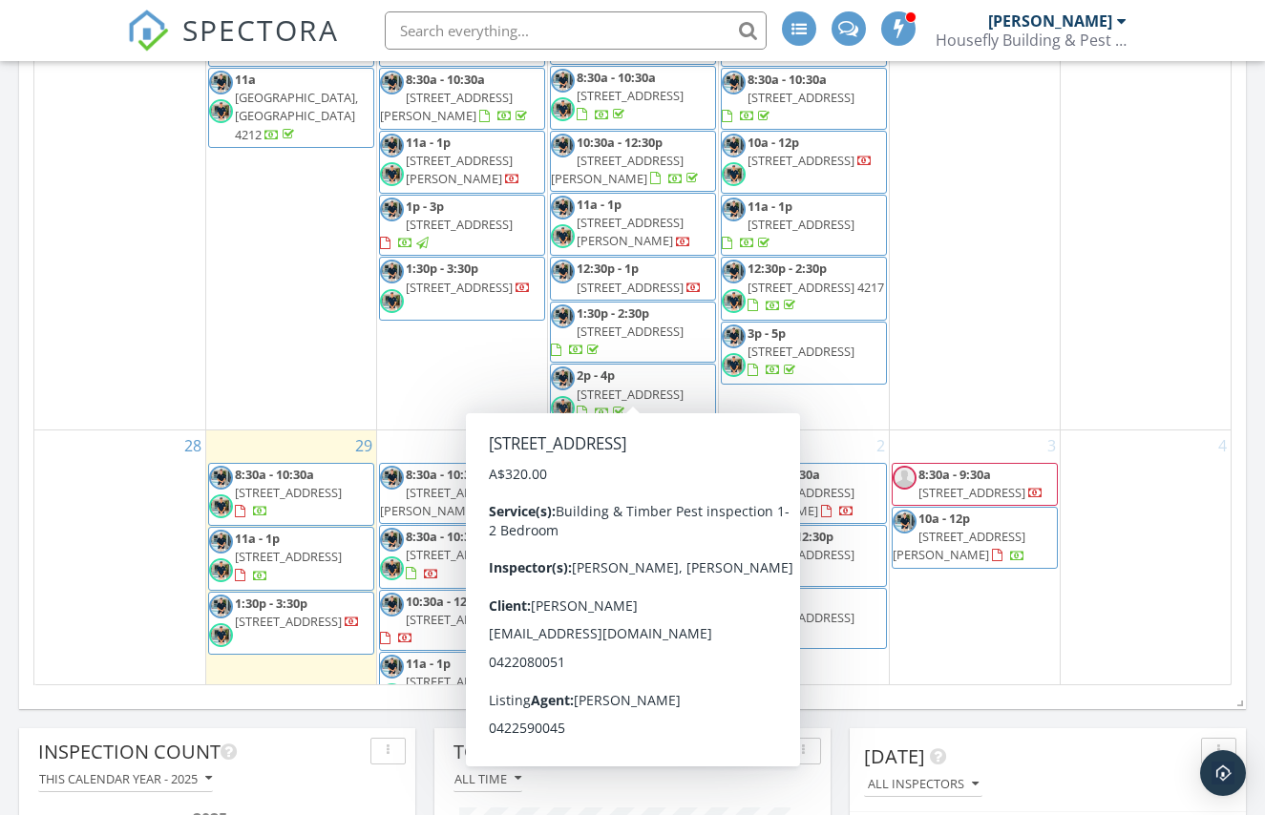
scroll to position [1447, 0]
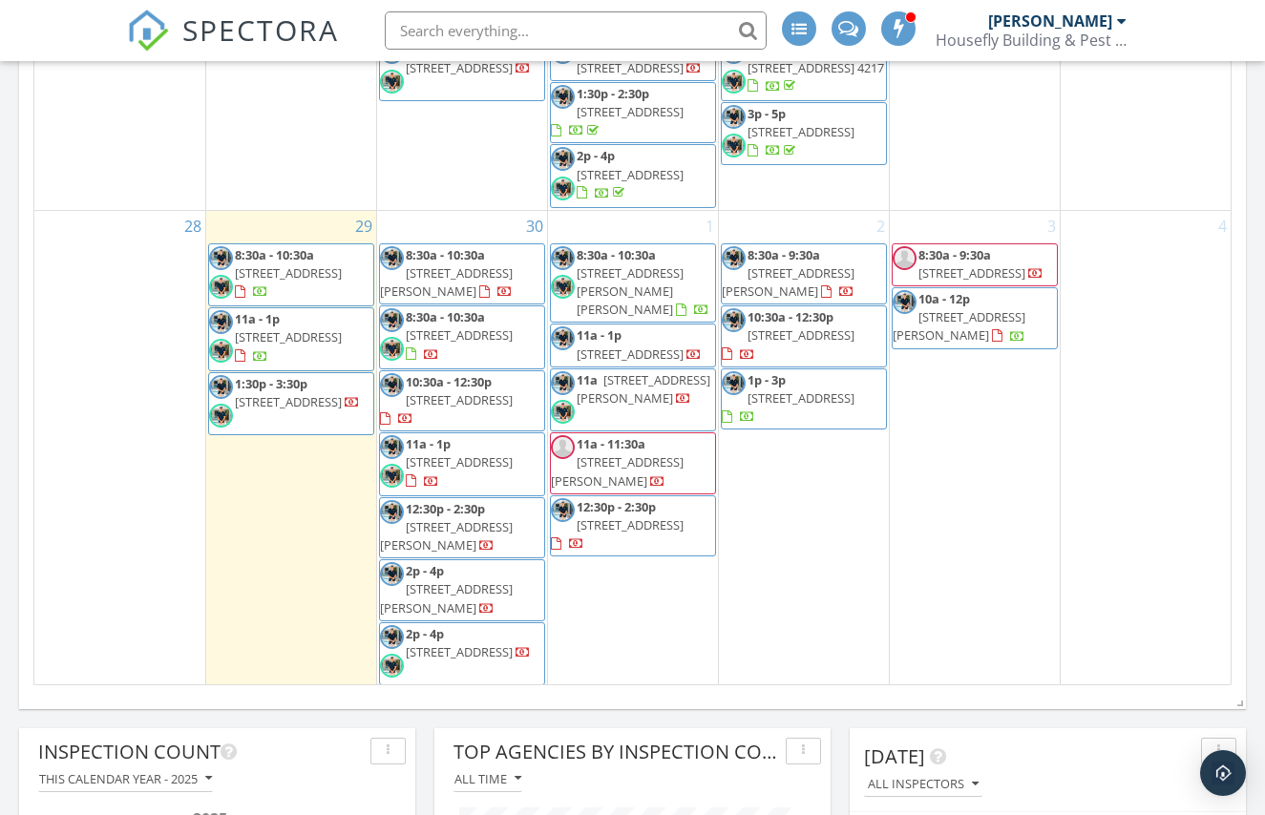
click at [263, 346] on span "[STREET_ADDRESS]" at bounding box center [288, 336] width 107 height 17
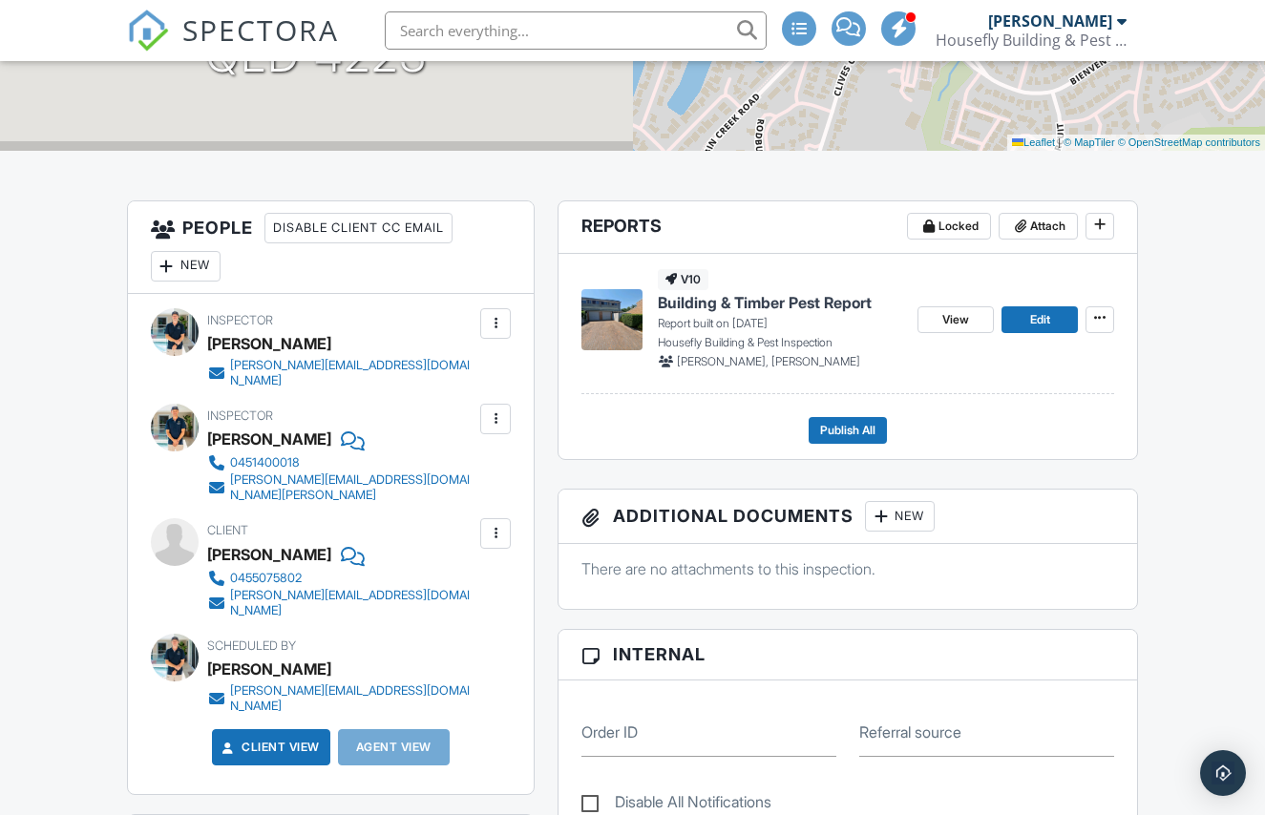
scroll to position [397, 0]
